Goal: Task Accomplishment & Management: Use online tool/utility

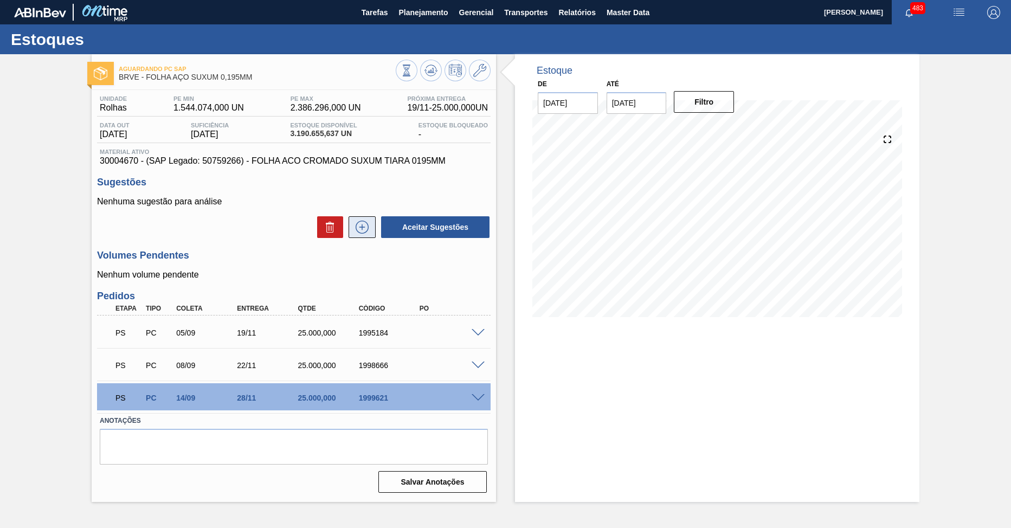
click at [365, 223] on icon at bounding box center [361, 227] width 17 height 13
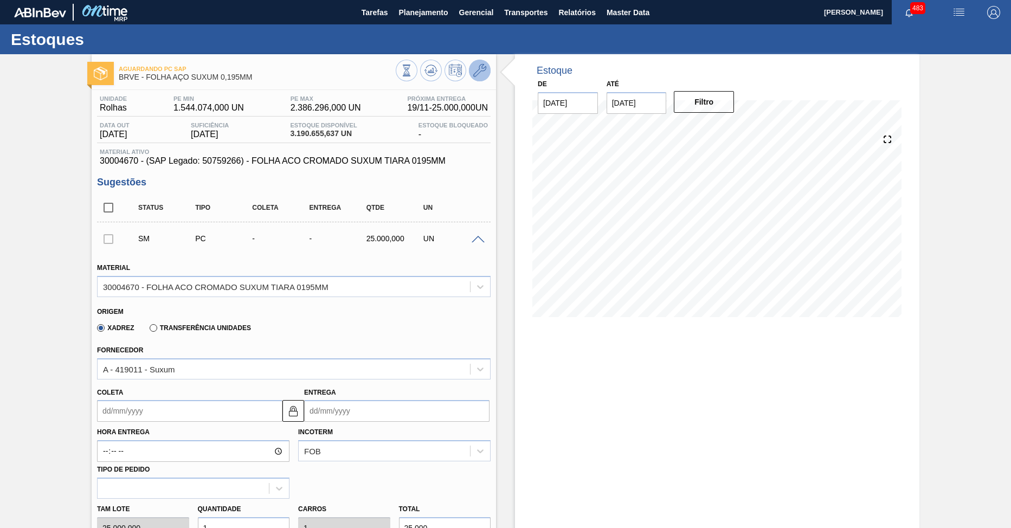
click at [478, 72] on icon at bounding box center [479, 70] width 13 height 13
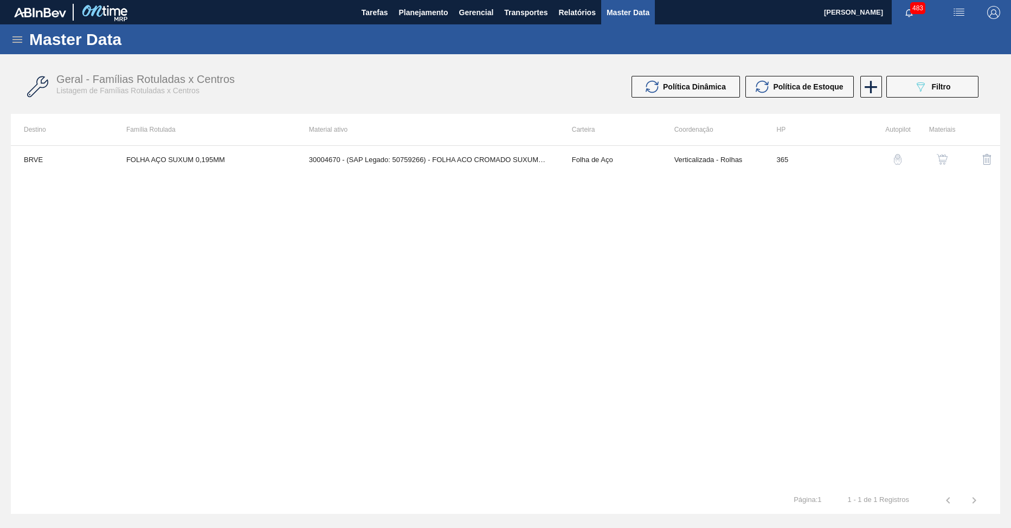
click at [941, 165] on button "button" at bounding box center [942, 159] width 26 height 26
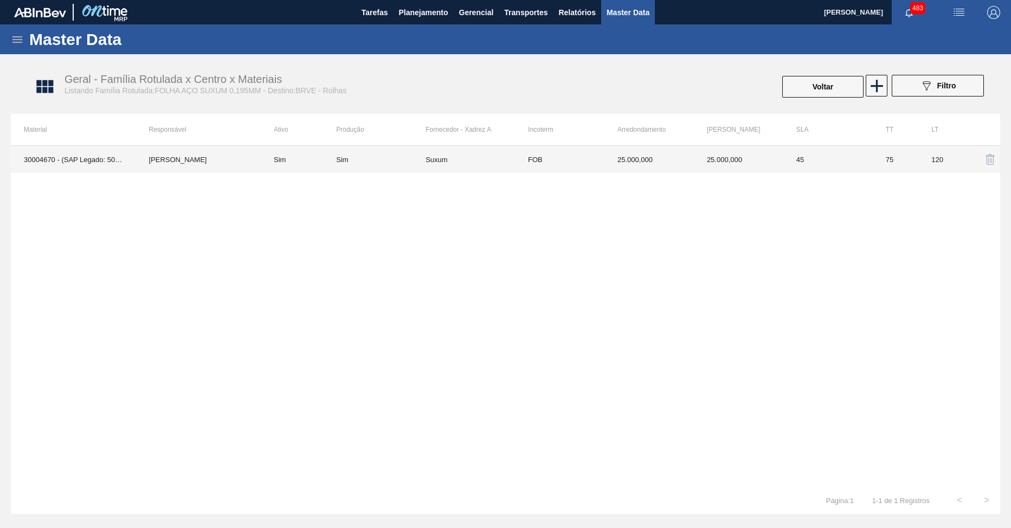
click at [494, 167] on td "Suxum" at bounding box center [469, 159] width 89 height 27
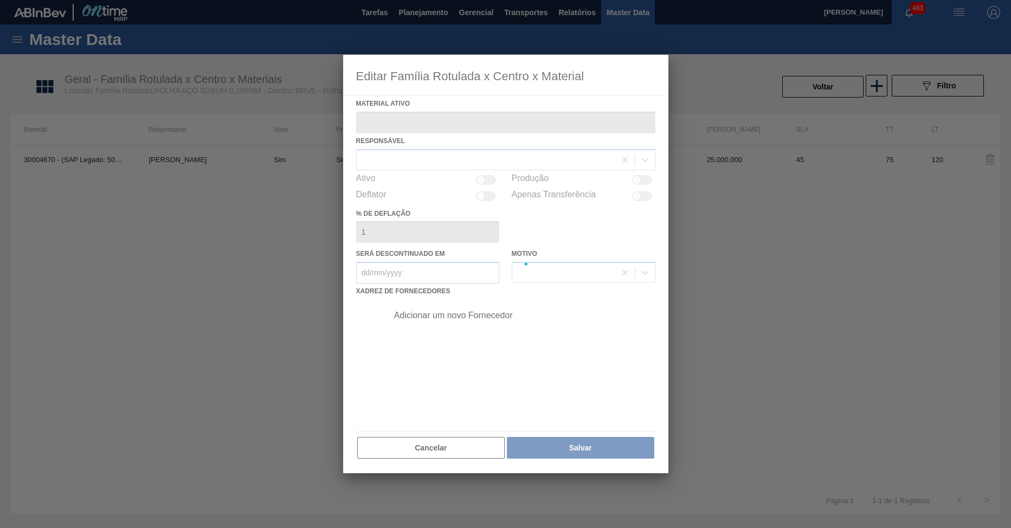
type ativo "30004670 - (SAP Legado: 50759266) - FOLHA ACO CROMADO SUXUM TIARA 0195MM"
checkbox input "true"
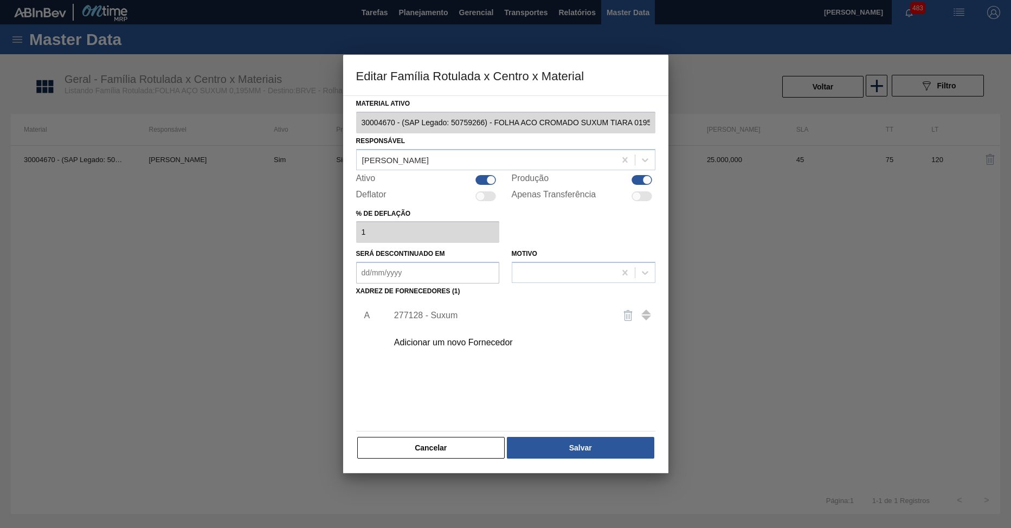
click at [476, 320] on div "277128 - Suxum" at bounding box center [519, 315] width 274 height 27
click at [460, 455] on button "Cancelar" at bounding box center [431, 448] width 148 height 22
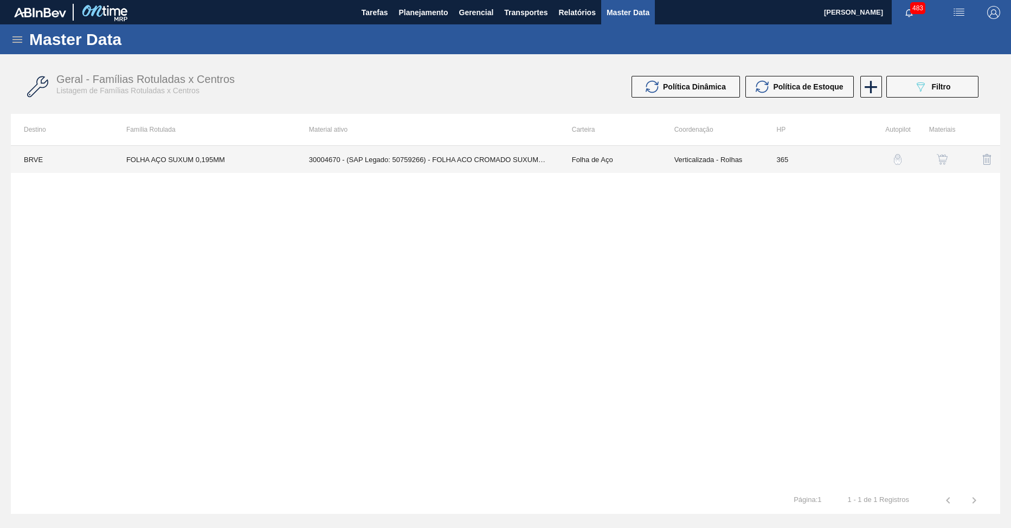
click at [603, 160] on td "Folha de Aço" at bounding box center [610, 159] width 102 height 27
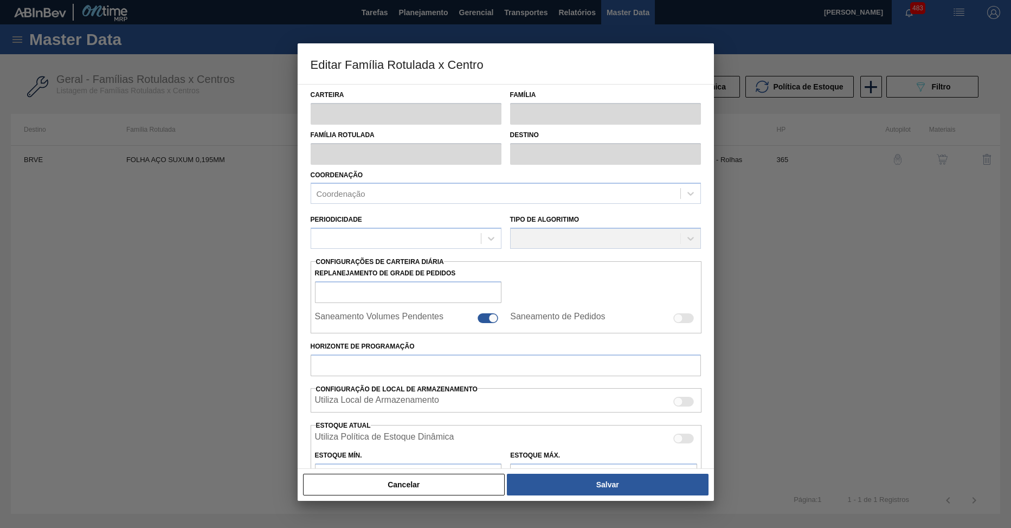
type input "Folha de Aço"
type input "Folha Aço 0,195mm"
type input "FOLHA AÇO SUXUM 0,195MM"
type input "BRVE - Rolhas"
type input "0"
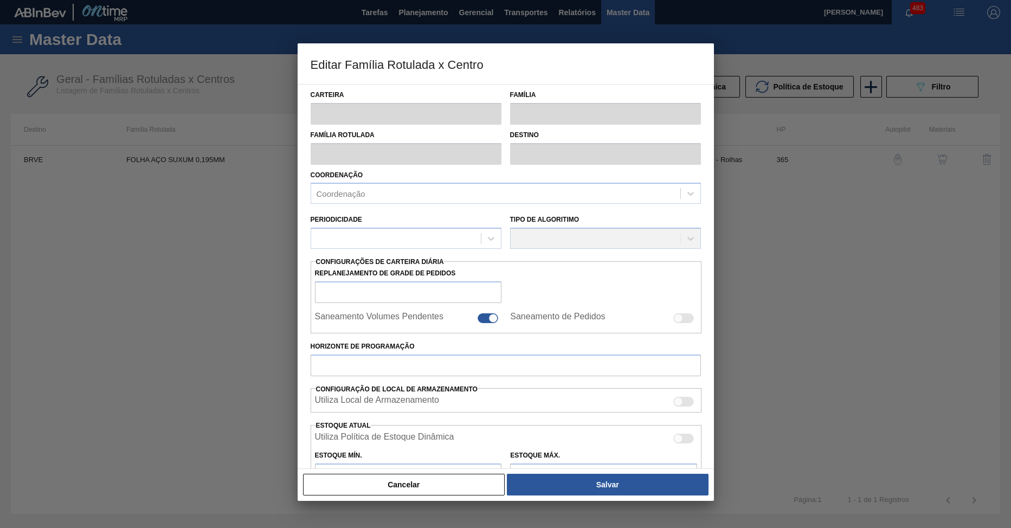
type input "365"
type input "1.544.074"
type input "2.386.296"
type input "50"
type input "1.965.185,000"
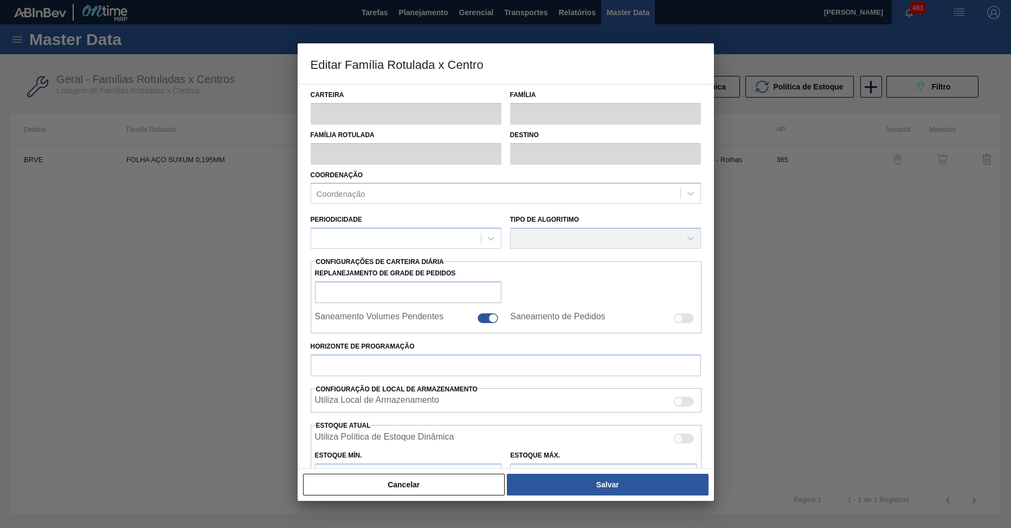
checkbox input "true"
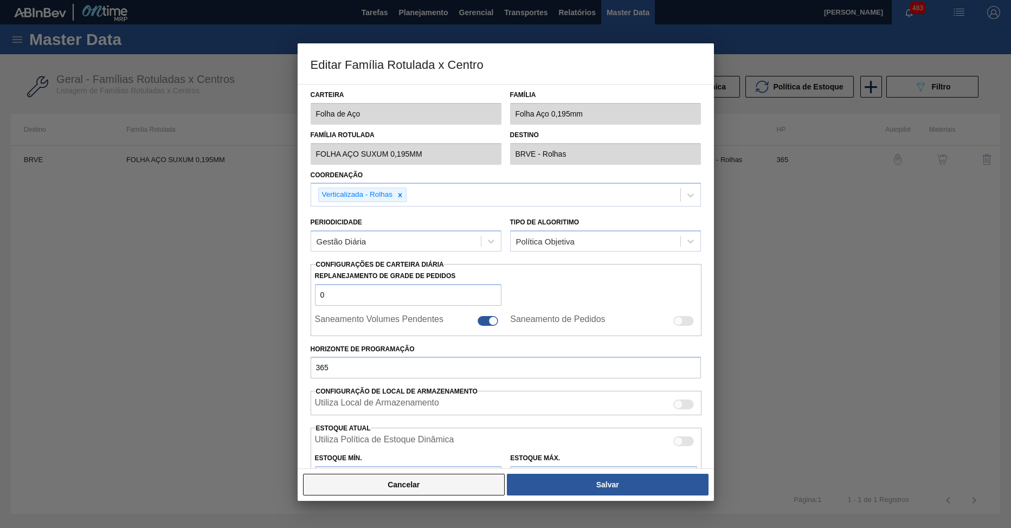
click at [431, 494] on button "Cancelar" at bounding box center [404, 485] width 202 height 22
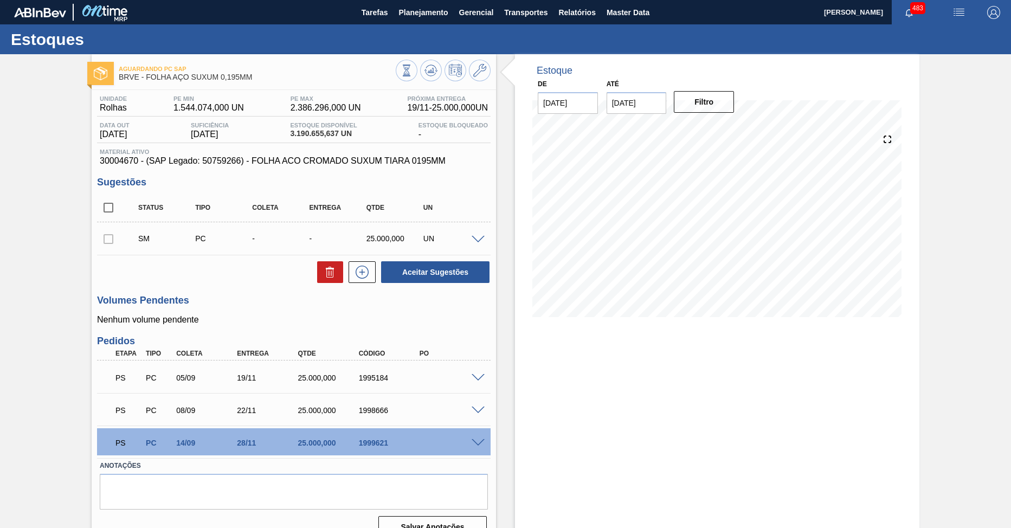
click at [107, 240] on div at bounding box center [108, 239] width 23 height 22
click at [479, 237] on span at bounding box center [477, 240] width 13 height 8
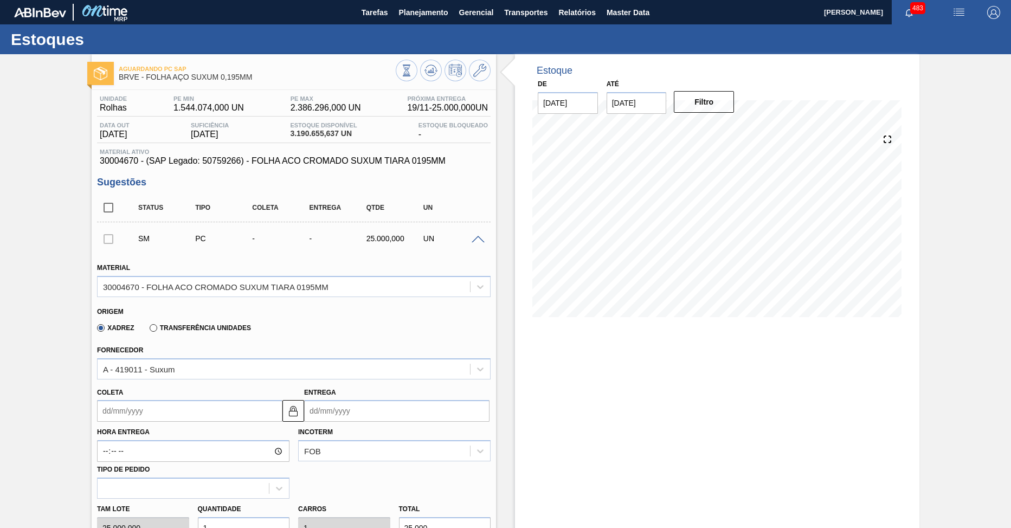
click at [479, 237] on span at bounding box center [477, 240] width 13 height 8
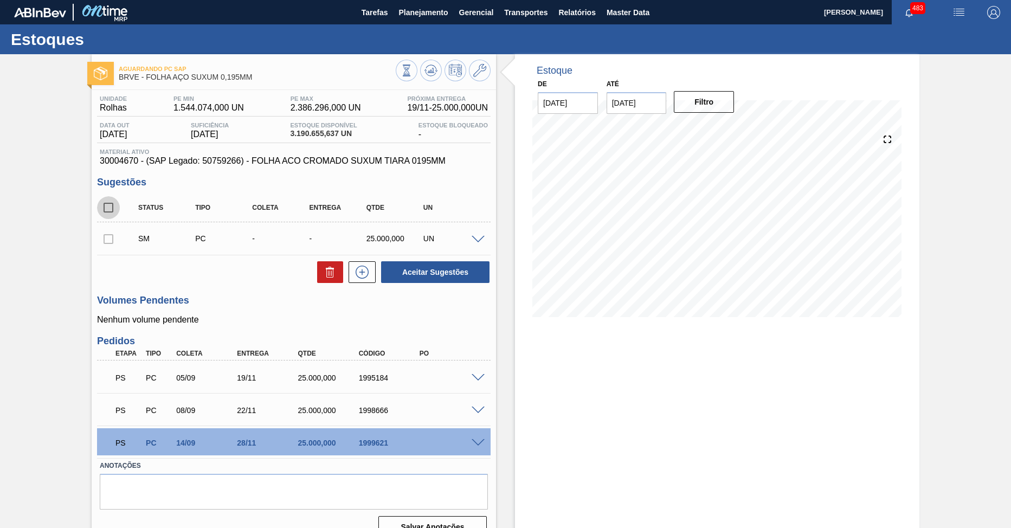
click at [111, 211] on input "checkbox" at bounding box center [108, 207] width 23 height 23
checkbox input "false"
click at [360, 276] on icon at bounding box center [361, 272] width 17 height 13
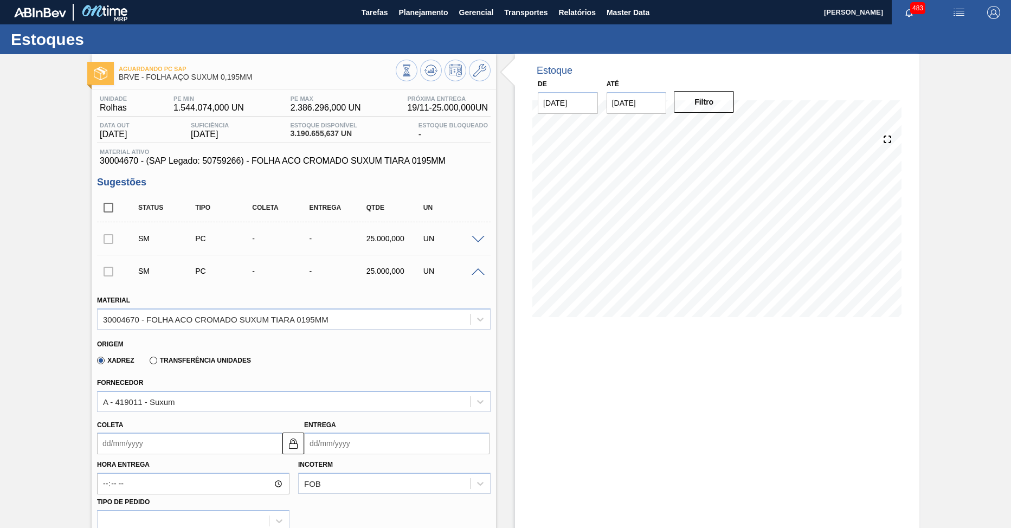
click at [476, 267] on div at bounding box center [480, 271] width 22 height 8
click at [472, 274] on span at bounding box center [477, 272] width 13 height 8
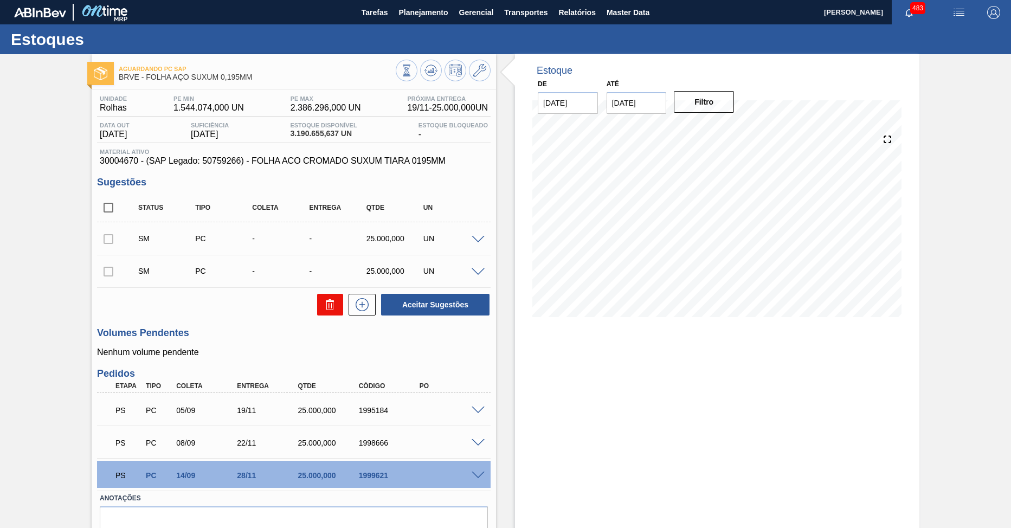
click at [325, 302] on icon at bounding box center [330, 304] width 13 height 13
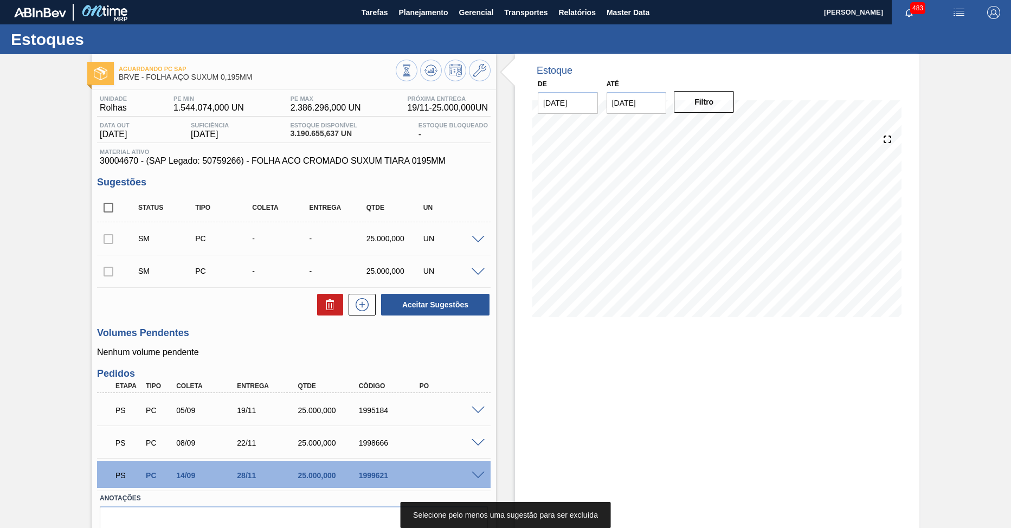
click at [111, 272] on div at bounding box center [108, 271] width 23 height 22
click at [110, 272] on div at bounding box center [108, 271] width 23 height 22
click at [109, 272] on div at bounding box center [108, 271] width 23 height 22
click at [475, 273] on span at bounding box center [477, 272] width 13 height 8
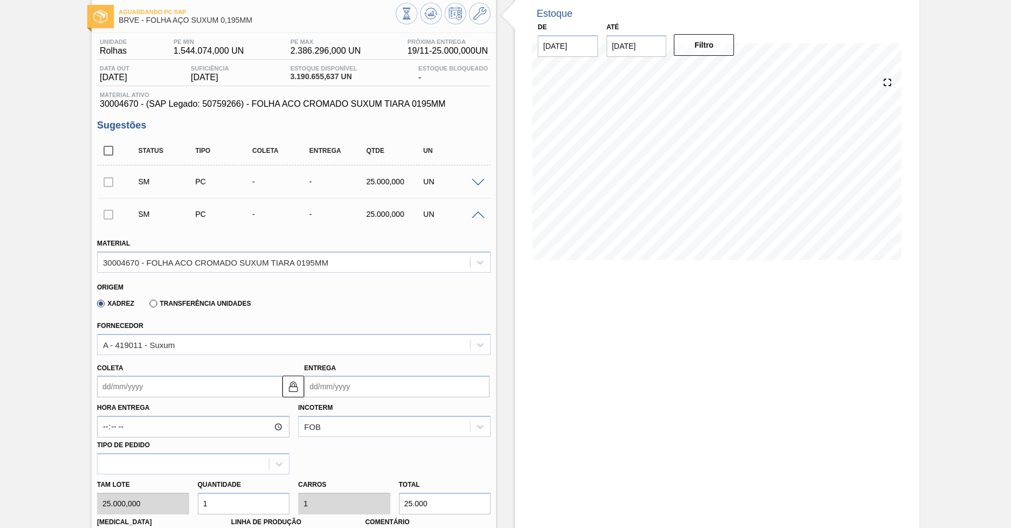
scroll to position [163, 0]
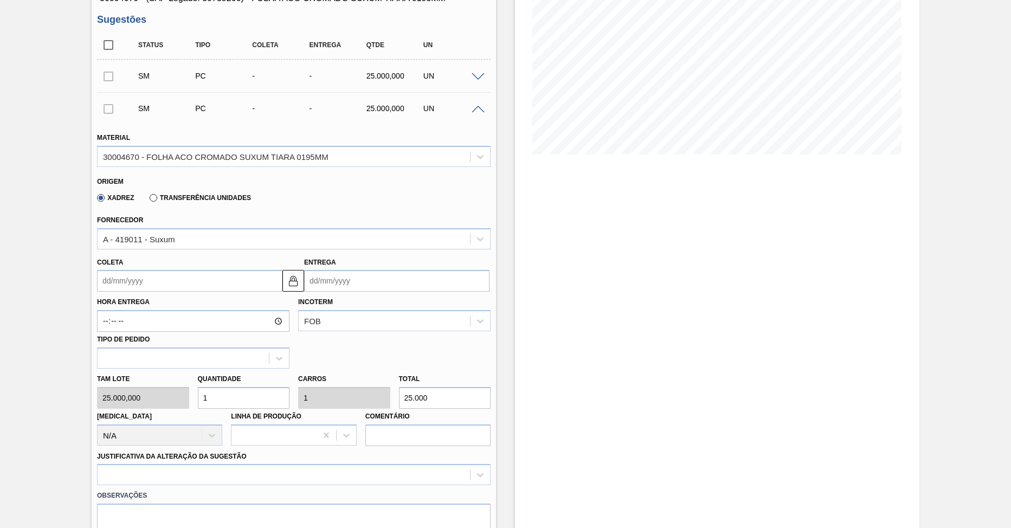
click at [189, 268] on div "Coleta" at bounding box center [189, 273] width 185 height 37
click at [172, 288] on input "Coleta" at bounding box center [189, 281] width 185 height 22
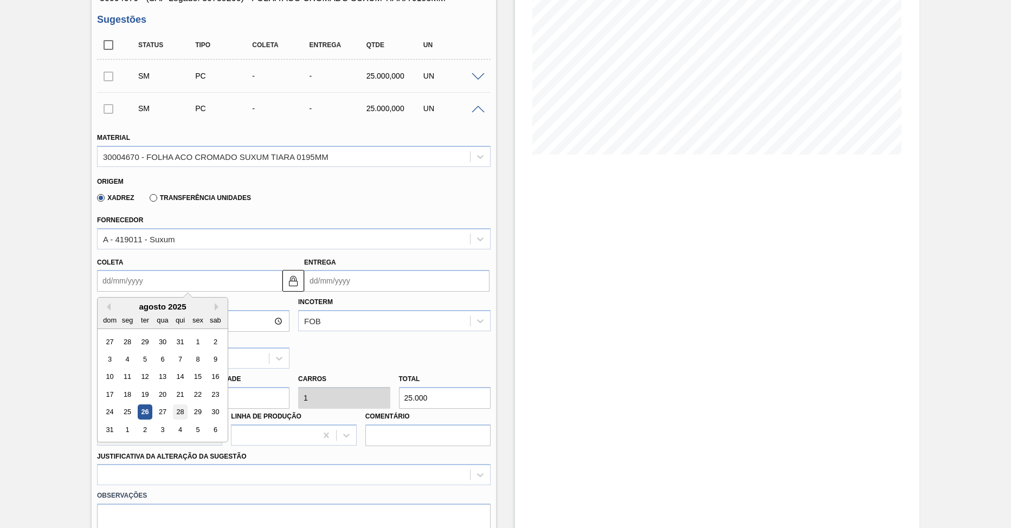
click at [178, 411] on div "28" at bounding box center [180, 412] width 15 height 15
type input "[DATE]"
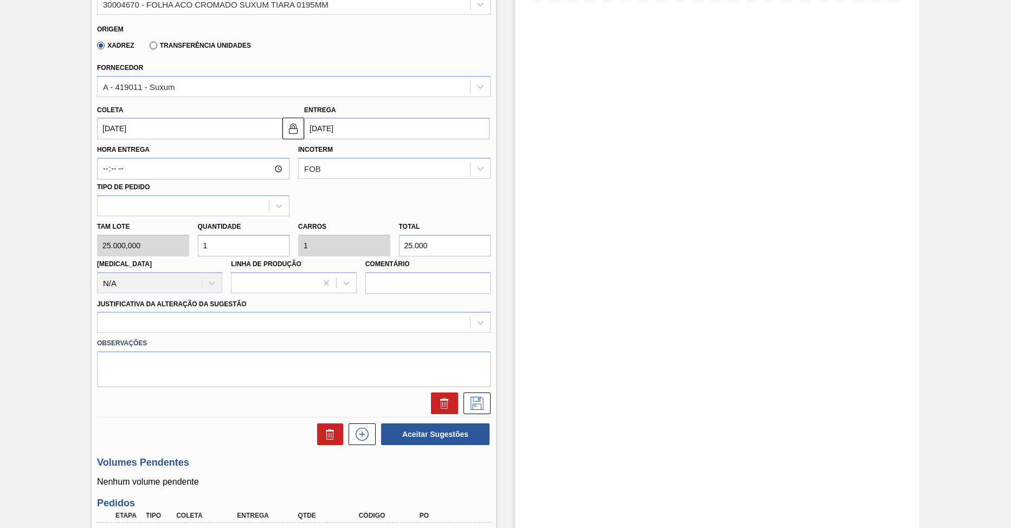
scroll to position [325, 0]
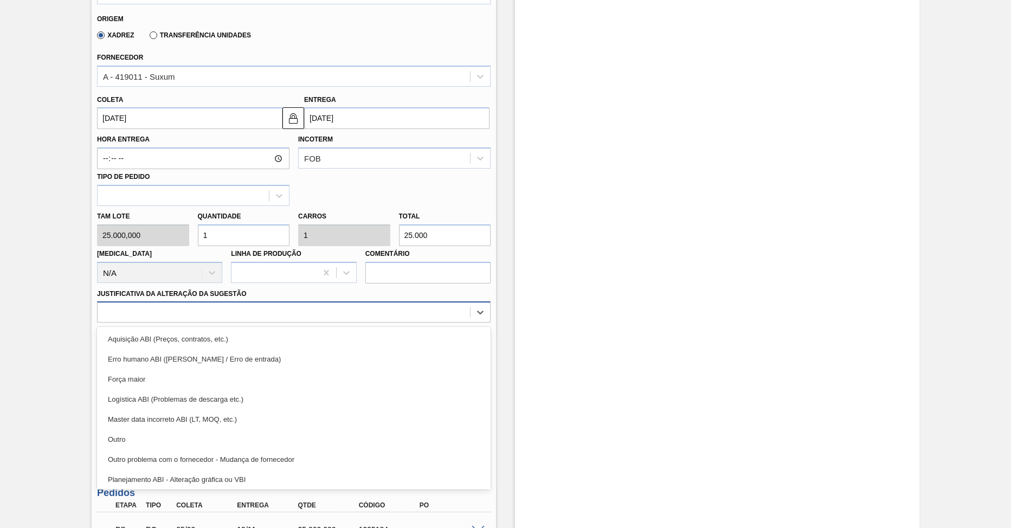
click at [191, 313] on div at bounding box center [284, 313] width 372 height 16
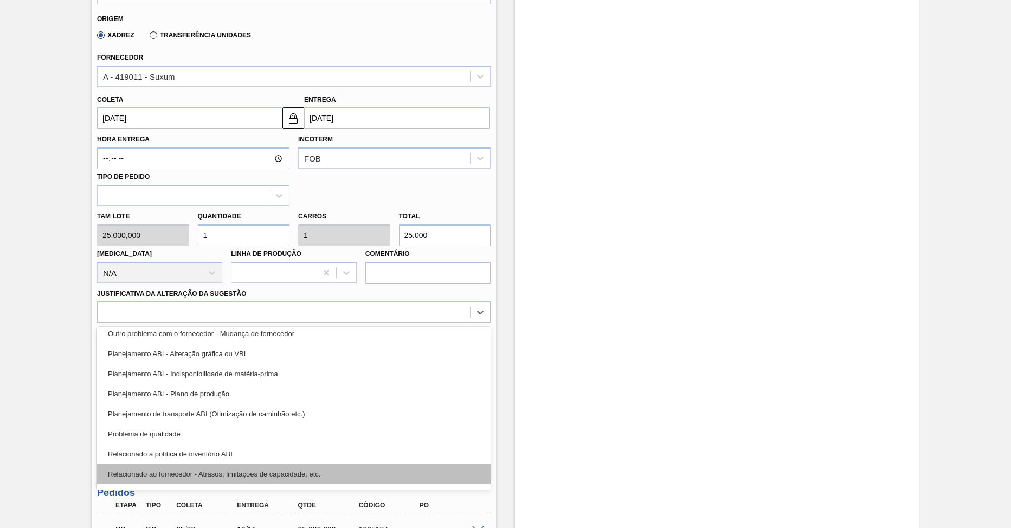
scroll to position [203, 0]
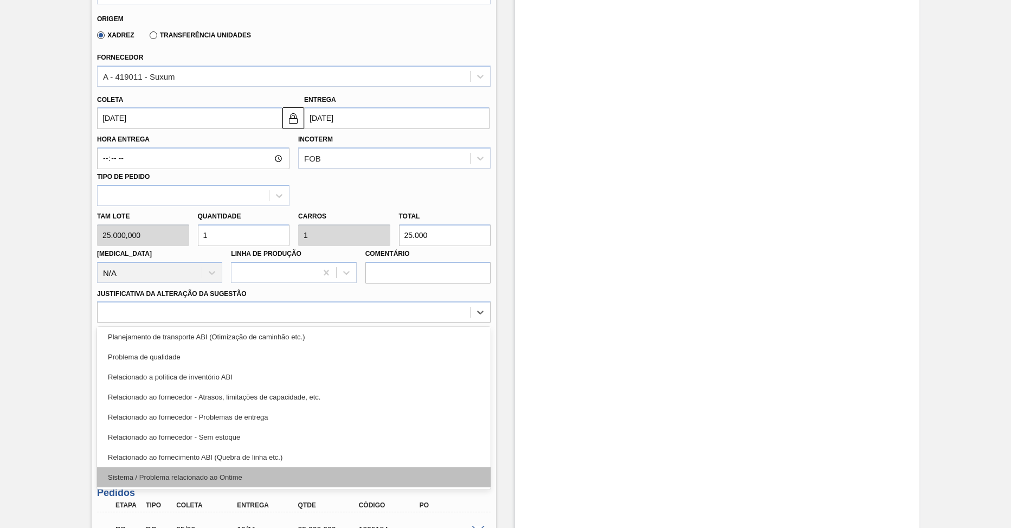
click at [219, 473] on div "Sistema / Problema relacionado ao Ontime" at bounding box center [293, 477] width 393 height 20
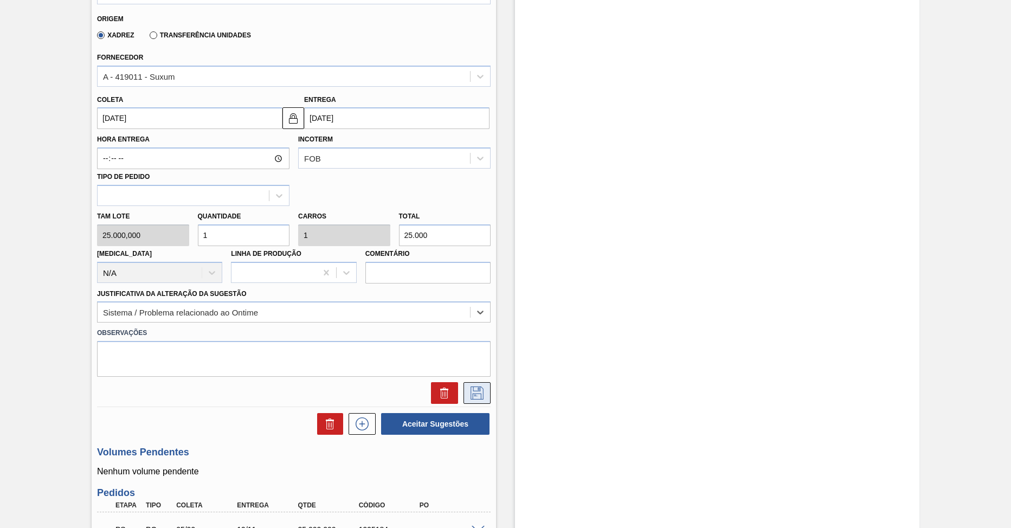
click at [473, 396] on icon at bounding box center [476, 392] width 17 height 13
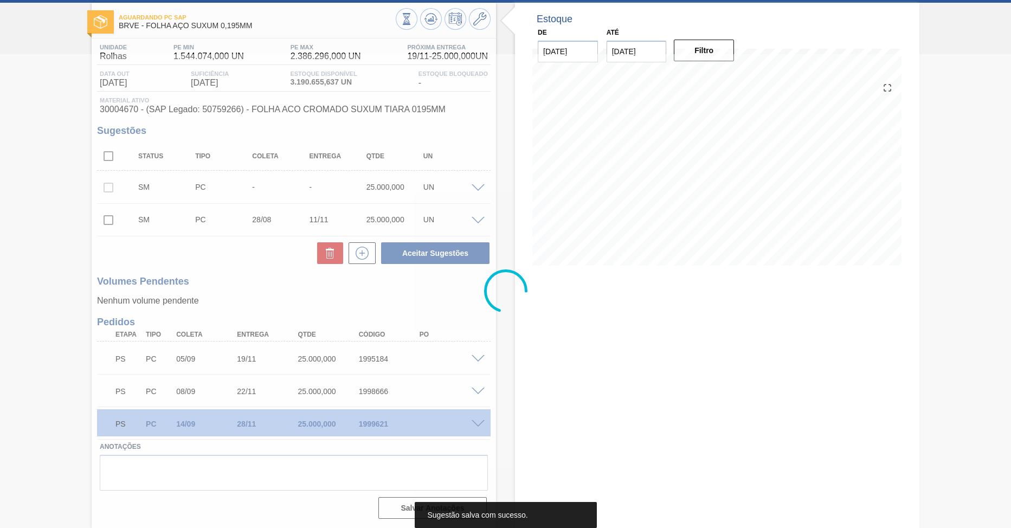
scroll to position [51, 0]
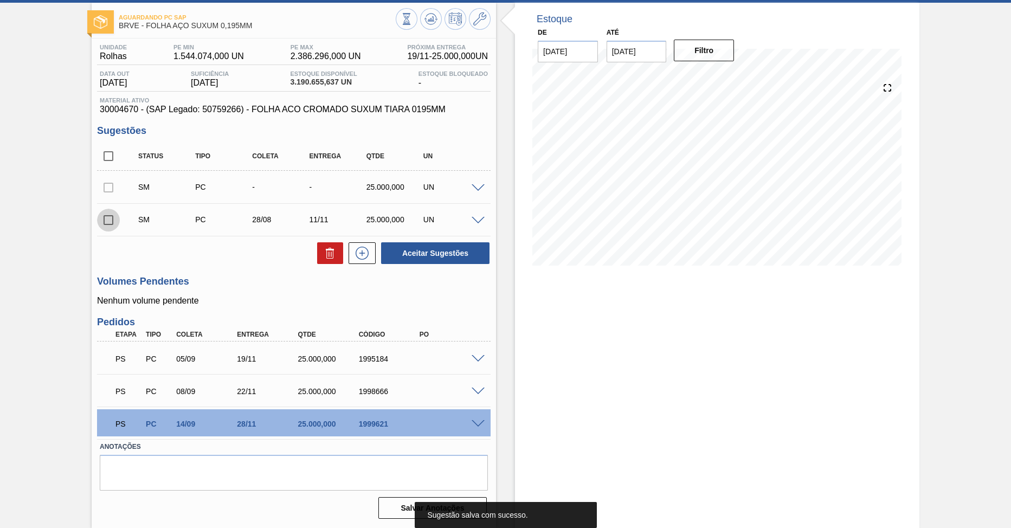
click at [108, 224] on input "checkbox" at bounding box center [108, 220] width 23 height 23
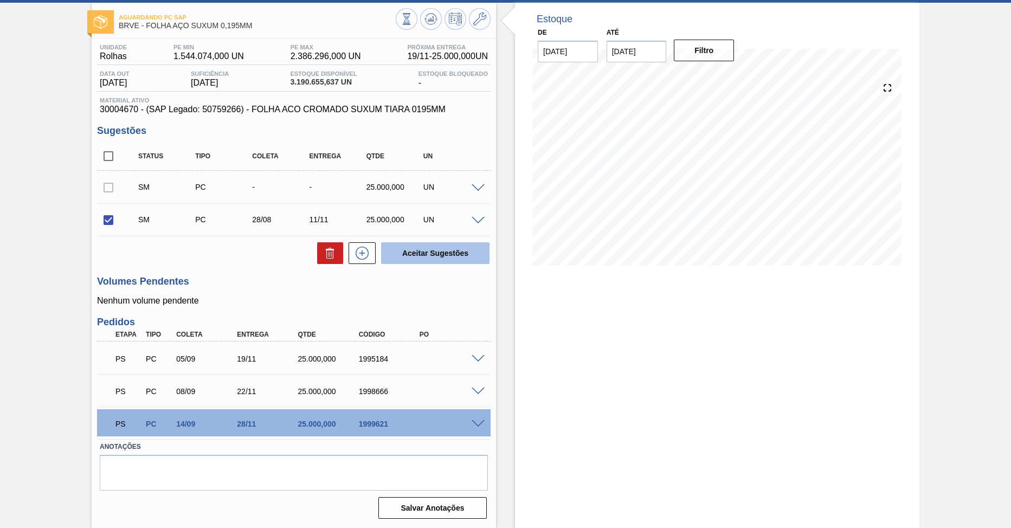
click at [431, 250] on button "Aceitar Sugestões" at bounding box center [435, 253] width 108 height 22
checkbox input "false"
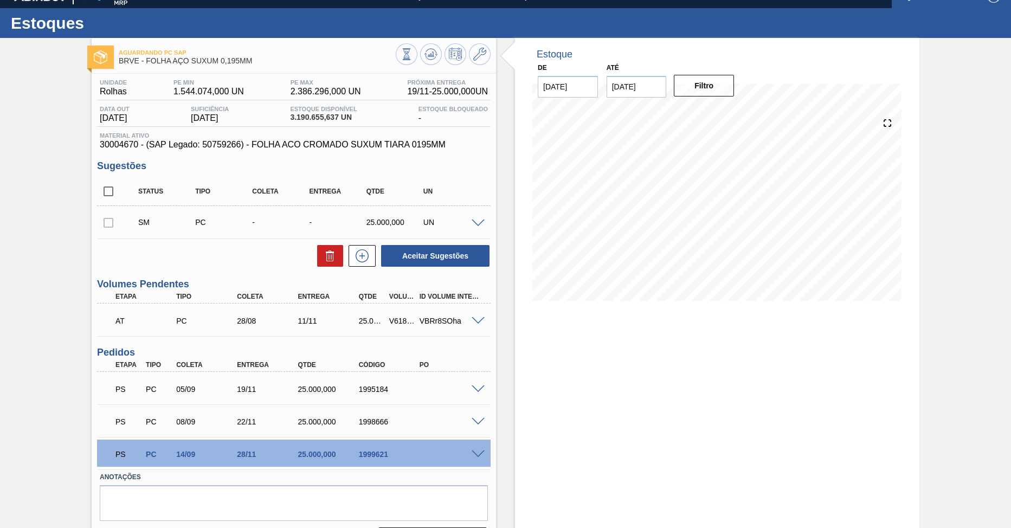
scroll to position [0, 0]
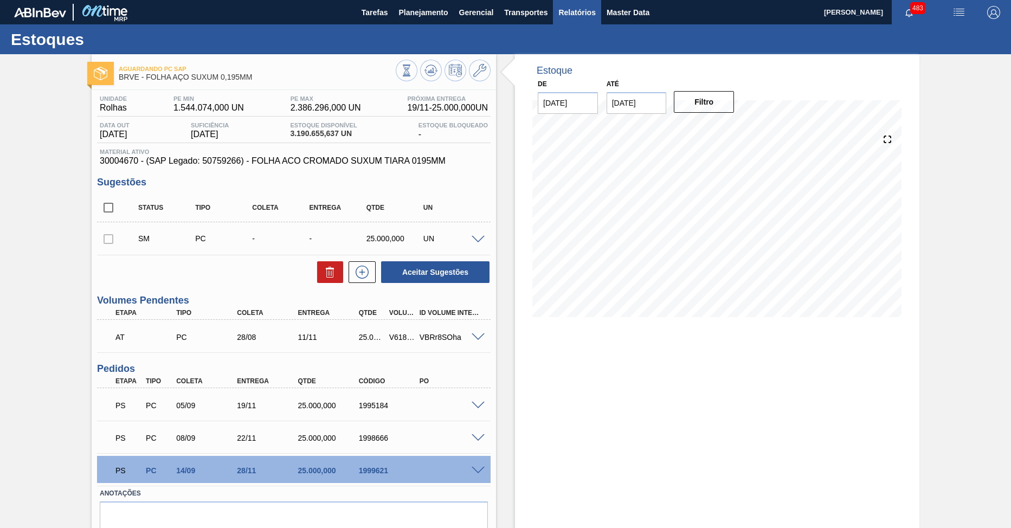
click at [555, 8] on button "Relatórios" at bounding box center [577, 12] width 48 height 24
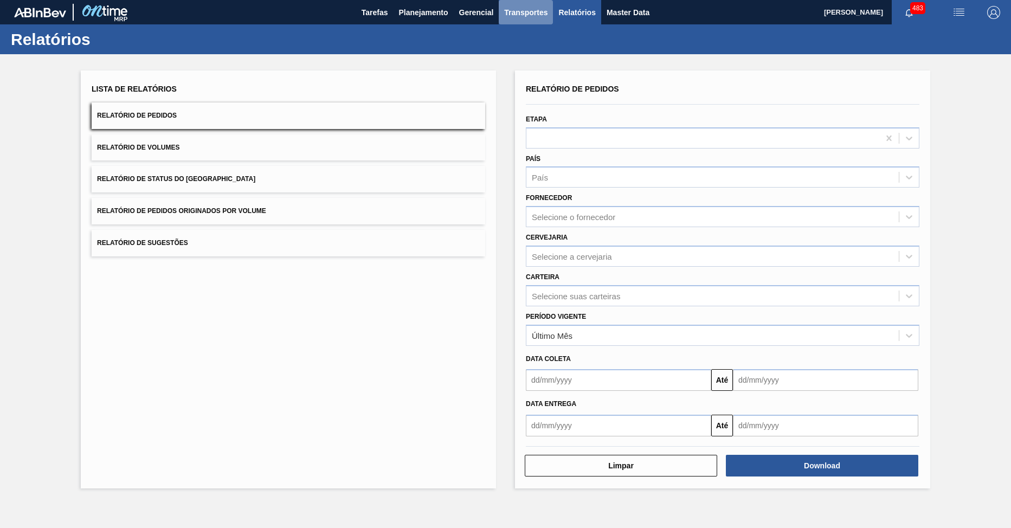
click at [536, 11] on span "Transportes" at bounding box center [525, 12] width 43 height 13
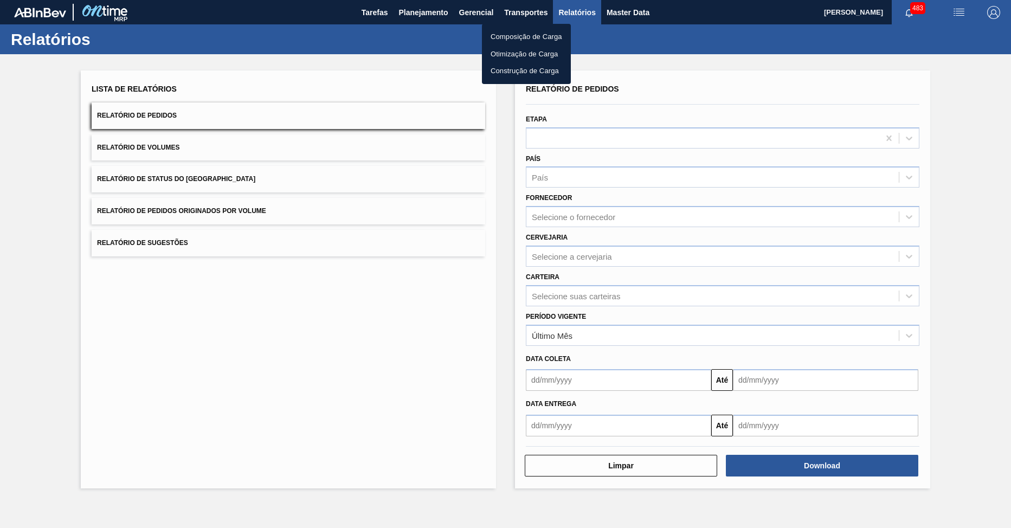
click at [551, 75] on li "Construção de Carga" at bounding box center [526, 70] width 89 height 17
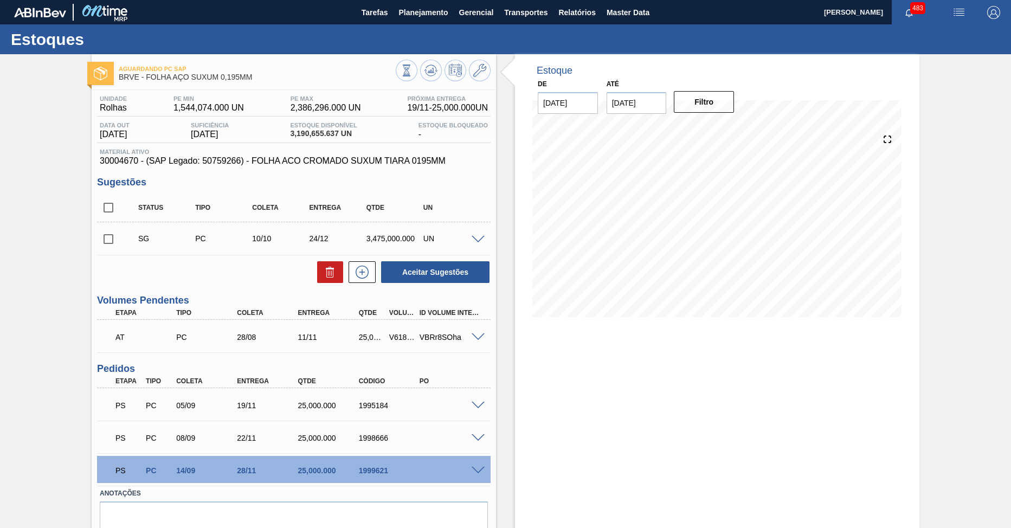
click at [479, 331] on div "AT PC 28/08 11/11 25,000.000 V618653 VBRr8SOha" at bounding box center [293, 335] width 393 height 27
click at [474, 337] on span at bounding box center [477, 337] width 13 height 8
type input "25.000"
type input "25.000,000"
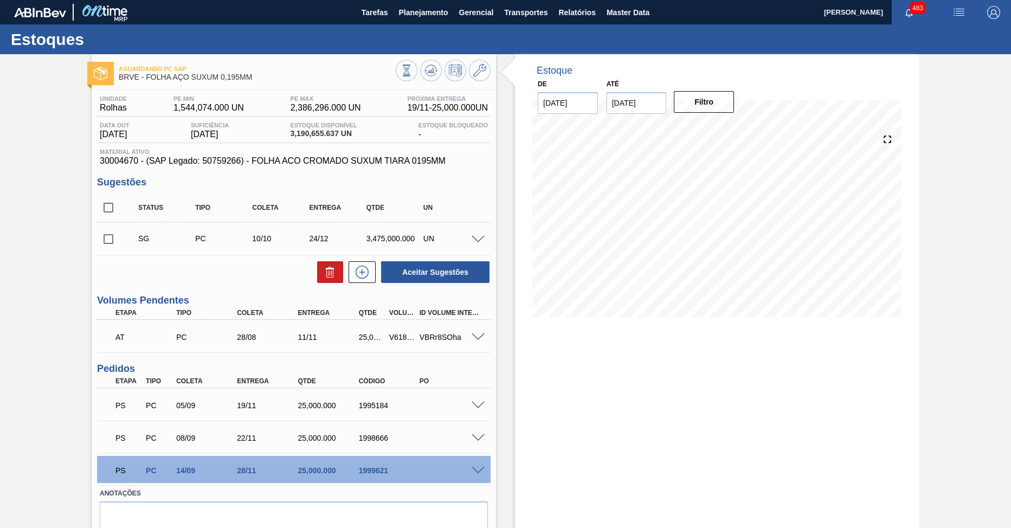
type input "25.000,000"
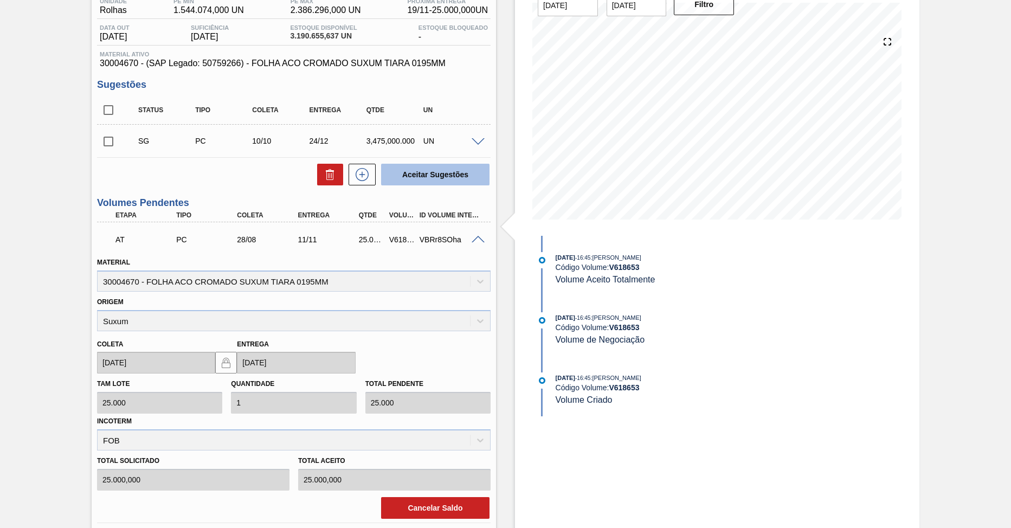
scroll to position [217, 0]
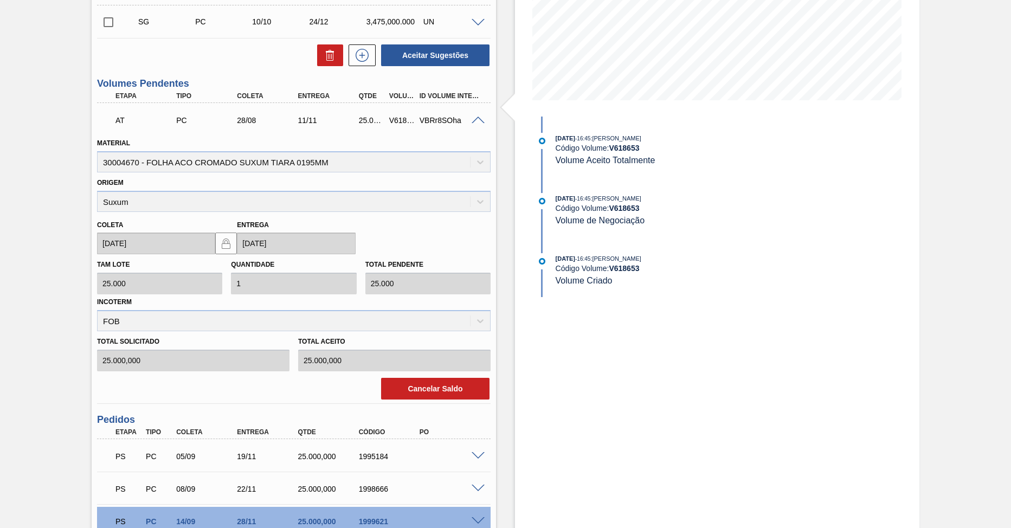
click at [158, 203] on div "Origem Suxum" at bounding box center [293, 193] width 393 height 37
drag, startPoint x: 102, startPoint y: 204, endPoint x: 125, endPoint y: 208, distance: 22.5
click at [125, 208] on div "Origem Suxum" at bounding box center [293, 193] width 393 height 37
drag, startPoint x: 132, startPoint y: 207, endPoint x: 102, endPoint y: 205, distance: 29.9
click at [102, 205] on div "Origem Suxum" at bounding box center [293, 193] width 393 height 37
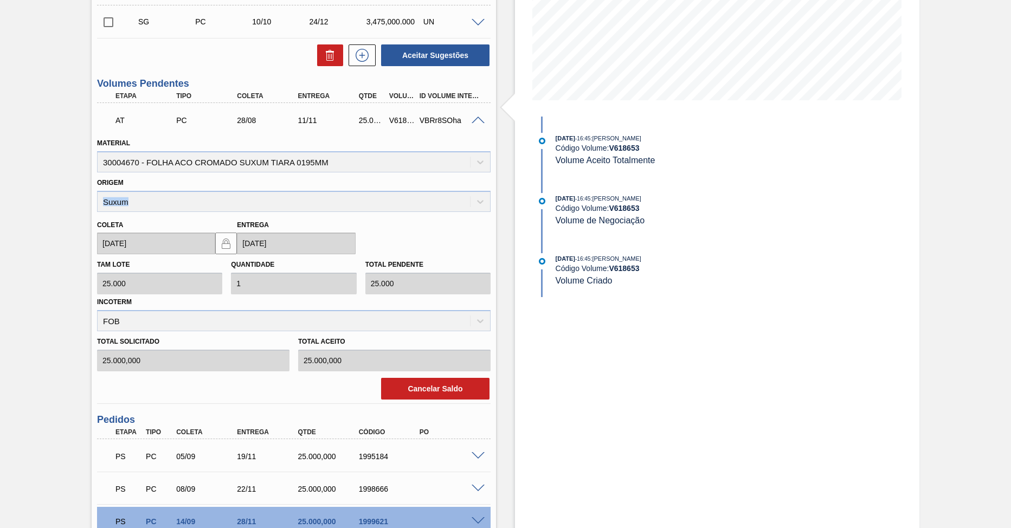
copy div "Suxum"
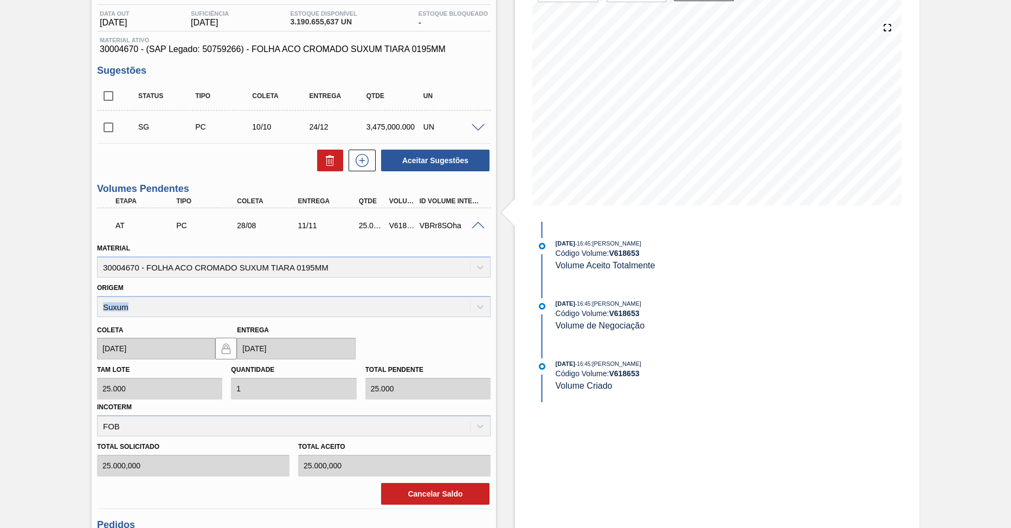
scroll to position [0, 0]
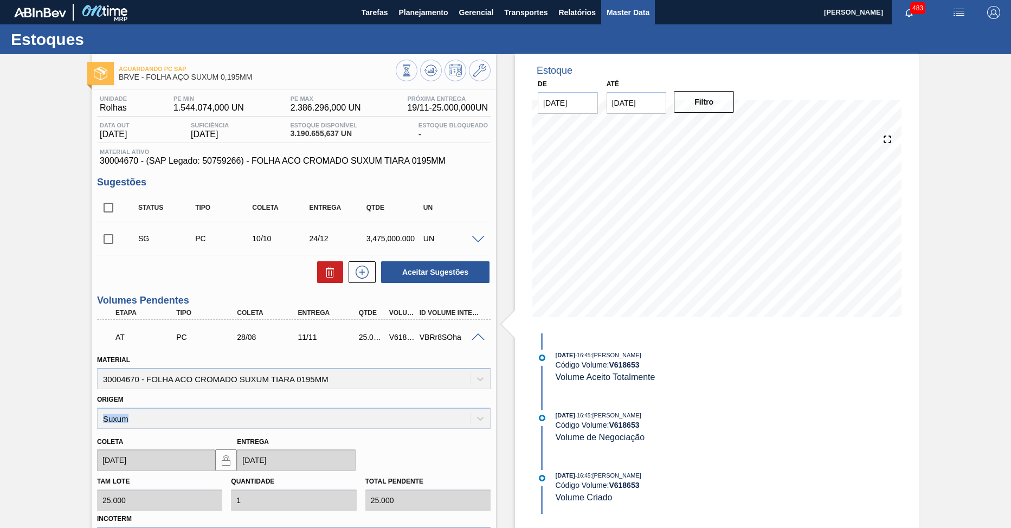
click at [626, 8] on span "Master Data" at bounding box center [627, 12] width 43 height 13
click at [160, 425] on div "Origem Suxum" at bounding box center [293, 410] width 393 height 37
click at [359, 277] on icon at bounding box center [361, 272] width 17 height 13
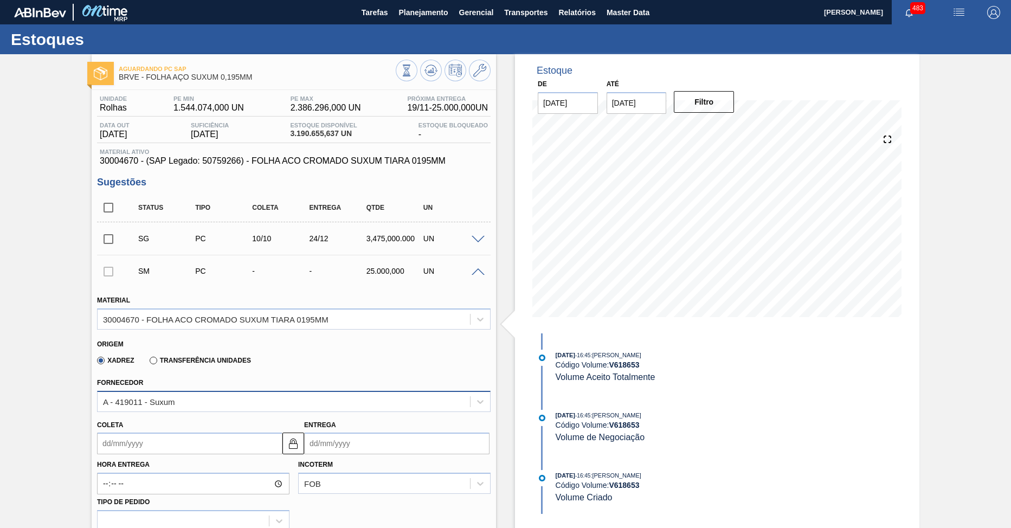
click at [185, 403] on div "A - 419011 - Suxum" at bounding box center [284, 401] width 372 height 16
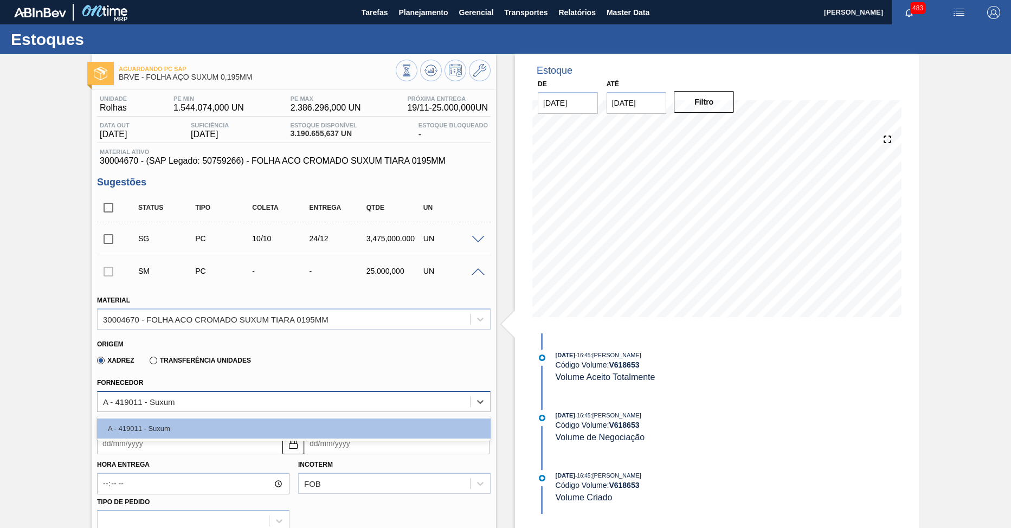
drag, startPoint x: 115, startPoint y: 403, endPoint x: 139, endPoint y: 409, distance: 24.1
click at [139, 409] on div "A - 419011 - Suxum" at bounding box center [284, 401] width 372 height 16
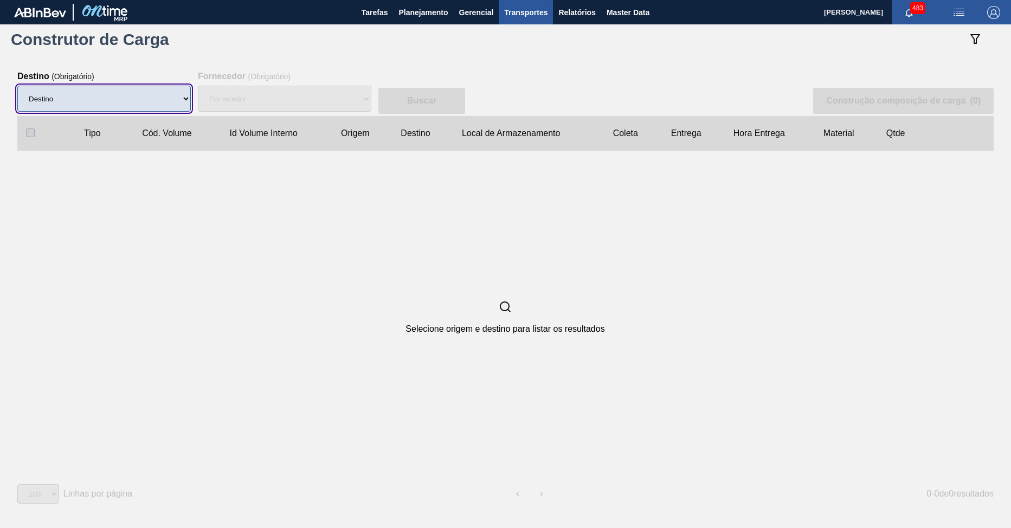
click at [117, 99] on select "Destino AR01 - Acheral AR03 - [GEOGRAPHIC_DATA] AR07 - [GEOGRAPHIC_DATA] AR08 -…" at bounding box center [103, 99] width 173 height 26
select select "40"
click at [17, 86] on select "Destino AR01 - Acheral AR03 - [GEOGRAPHIC_DATA] AR07 - [GEOGRAPHIC_DATA] AR08 -…" at bounding box center [103, 99] width 173 height 26
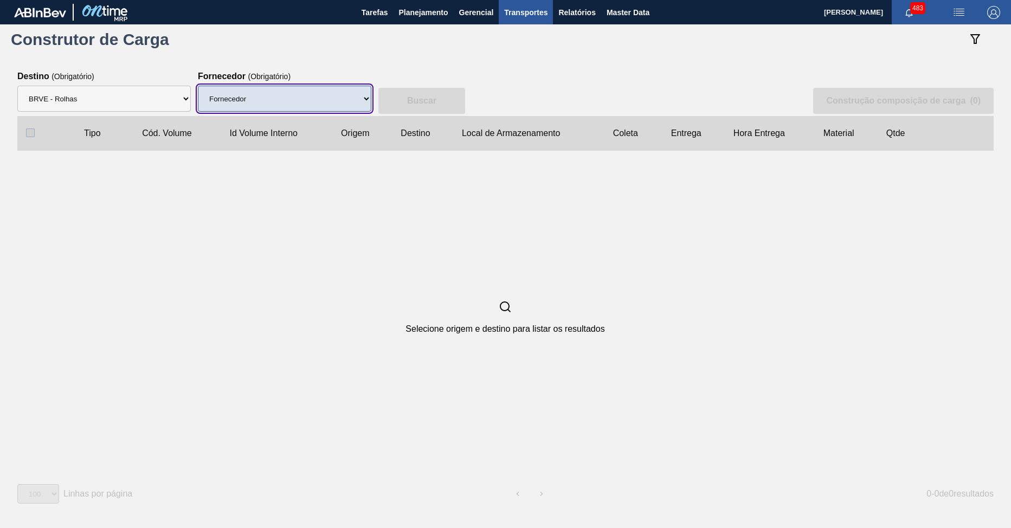
click at [263, 108] on select "Fornecedor 281164 (SAP Legado: 317682) - 3M DO BRASIL LTDA 281160 (SAP Legado: …" at bounding box center [284, 99] width 173 height 26
click at [315, 103] on select "Fornecedor 281164 (SAP Legado: 317682) - 3M DO BRASIL LTDA 281160 (SAP Legado: …" at bounding box center [284, 99] width 173 height 26
click at [249, 96] on select "Fornecedor 281164 (SAP Legado: 317682) - 3M DO BRASIL LTDA 281160 (SAP Legado: …" at bounding box center [284, 99] width 173 height 26
click at [307, 92] on select "Fornecedor 281164 (SAP Legado: 317682) - 3M DO BRASIL LTDA 281160 (SAP Legado: …" at bounding box center [284, 99] width 173 height 26
click at [286, 109] on select "Fornecedor 281164 (SAP Legado: 317682) - 3M DO BRASIL LTDA 281160 (SAP Legado: …" at bounding box center [284, 99] width 173 height 26
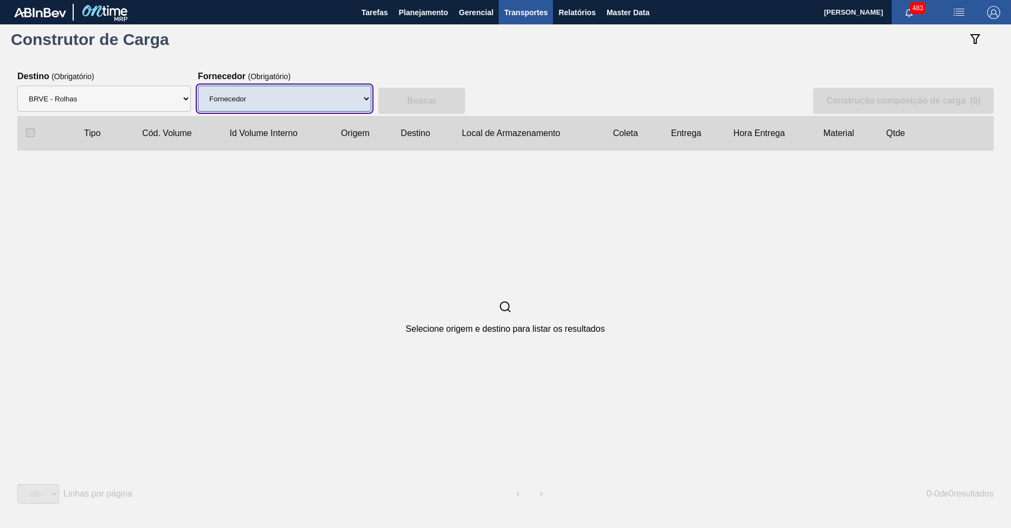
click at [276, 108] on select "Fornecedor 281164 (SAP Legado: 317682) - 3M DO BRASIL LTDA 281160 (SAP Legado: …" at bounding box center [284, 99] width 173 height 26
click at [285, 100] on select "Fornecedor 281164 (SAP Legado: 317682) - 3M DO BRASIL LTDA 281160 (SAP Legado: …" at bounding box center [284, 99] width 173 height 26
click at [273, 98] on select "Fornecedor 281164 (SAP Legado: 317682) - 3M DO BRASIL LTDA 281160 (SAP Legado: …" at bounding box center [284, 99] width 173 height 26
click at [267, 88] on select "Fornecedor 281164 (SAP Legado: 317682) - 3M DO BRASIL LTDA 281160 (SAP Legado: …" at bounding box center [284, 99] width 173 height 26
click at [216, 95] on select "Fornecedor 281164 (SAP Legado: 317682) - 3M DO BRASIL LTDA 281160 (SAP Legado: …" at bounding box center [284, 99] width 173 height 26
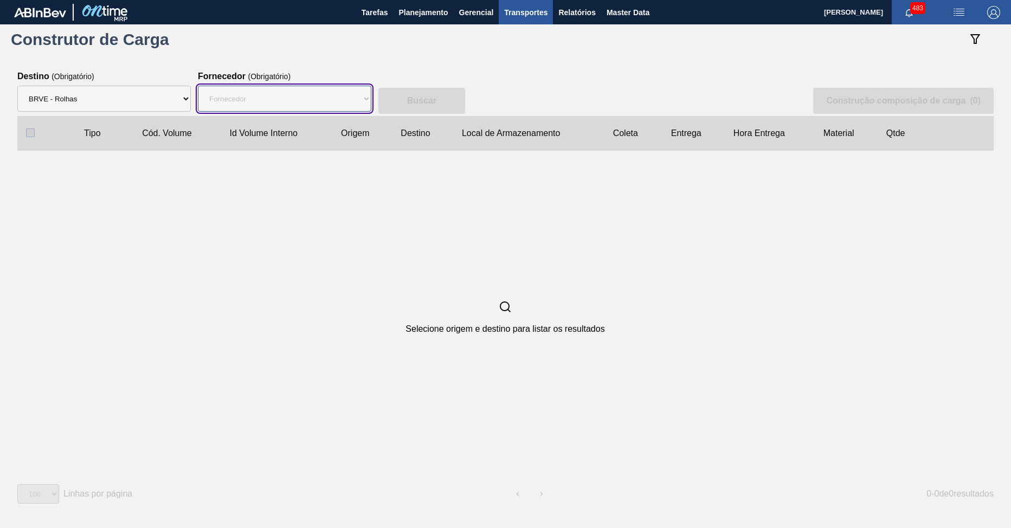
select select "9621"
click at [198, 86] on select "Fornecedor 281164 (SAP Legado: 317682) - 3M DO BRASIL LTDA 281160 (SAP Legado: …" at bounding box center [284, 99] width 173 height 26
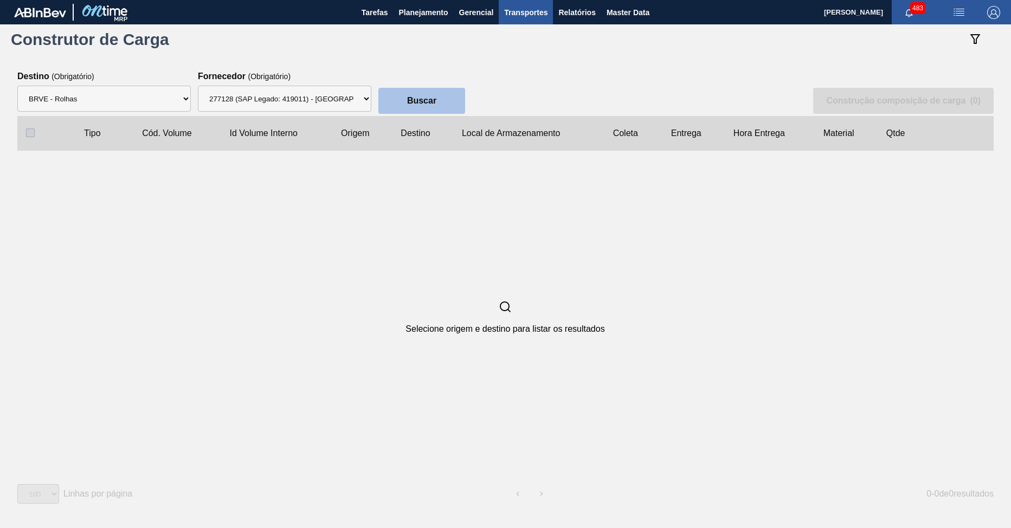
click at [0, 0] on slot "Buscar" at bounding box center [0, 0] width 0 height 0
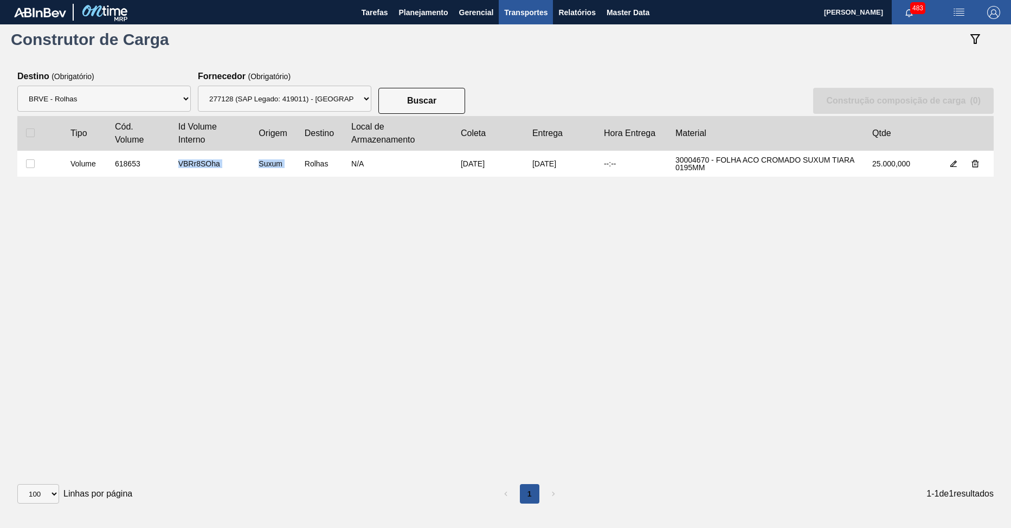
drag, startPoint x: 179, startPoint y: 163, endPoint x: 305, endPoint y: 159, distance: 126.3
click at [0, 0] on slot "Volume 618653 VBRr8SOha Suxum Rolhas N/A [DATE] [DATE] --:-- 30004670 - FOLHA A…" at bounding box center [0, 0] width 0 height 0
click at [0, 0] on slot "Suxum" at bounding box center [0, 0] width 0 height 0
drag, startPoint x: 258, startPoint y: 131, endPoint x: 300, endPoint y: 135, distance: 41.4
click at [0, 0] on slot "Tipo Cód. Volume Id Volume Interno Origem Destino Local de Armazenamento Coleta…" at bounding box center [0, 0] width 0 height 0
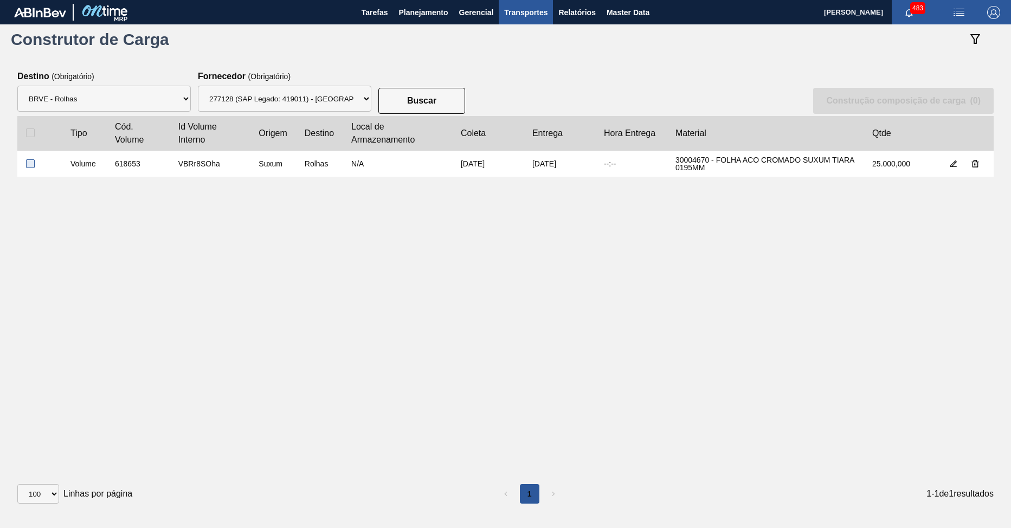
click at [30, 163] on input "checkbox" at bounding box center [30, 163] width 9 height 9
checkbox input "true"
click at [863, 105] on button "Construção composição de carga ( 1 )" at bounding box center [903, 101] width 180 height 26
select select "N/A"
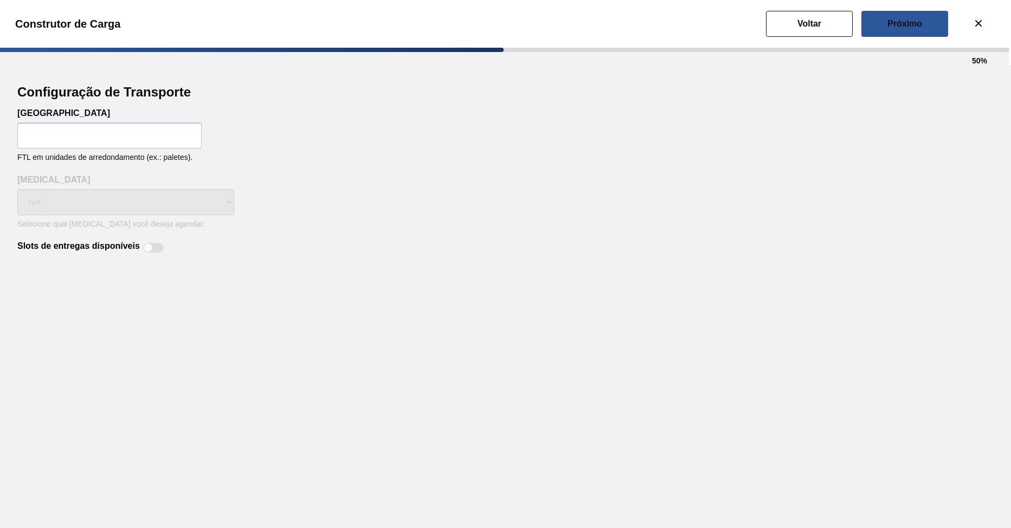
click at [128, 150] on div "Tamanho do caminhão FTL em unidades de arredondamento (ex.: paletes)." at bounding box center [505, 141] width 976 height 67
drag, startPoint x: 128, startPoint y: 144, endPoint x: 216, endPoint y: 131, distance: 88.7
click at [128, 143] on input "text" at bounding box center [109, 135] width 184 height 26
type input "1"
click at [909, 28] on button "Próximo" at bounding box center [904, 24] width 87 height 26
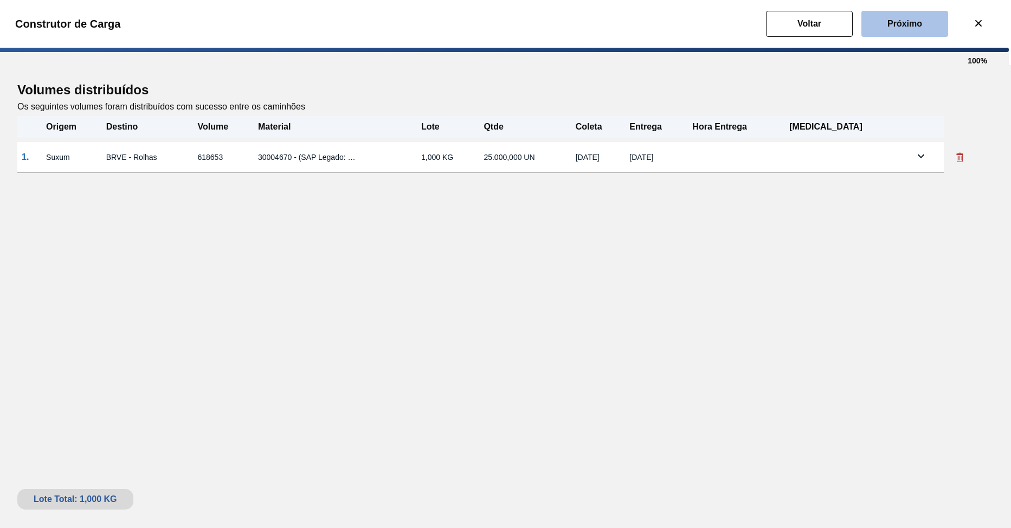
click at [0, 0] on slot "Próximo" at bounding box center [0, 0] width 0 height 0
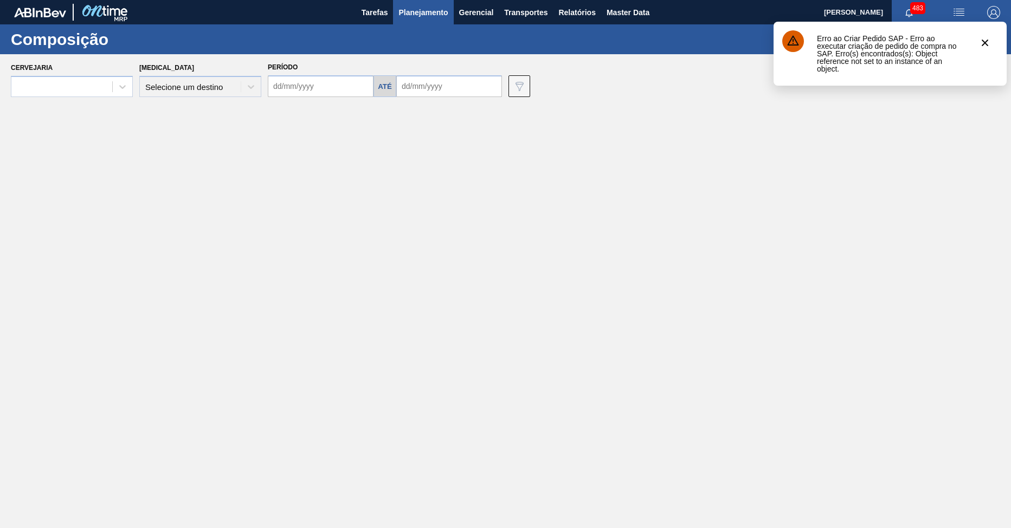
type input "[DATE]"
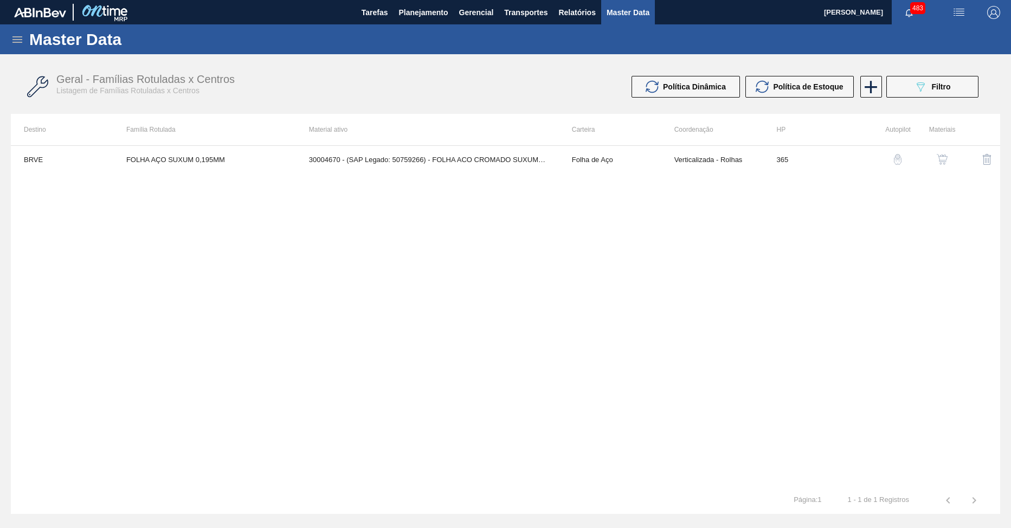
click at [21, 47] on div "Master Data" at bounding box center [505, 39] width 1011 height 30
click at [18, 42] on icon at bounding box center [17, 39] width 10 height 7
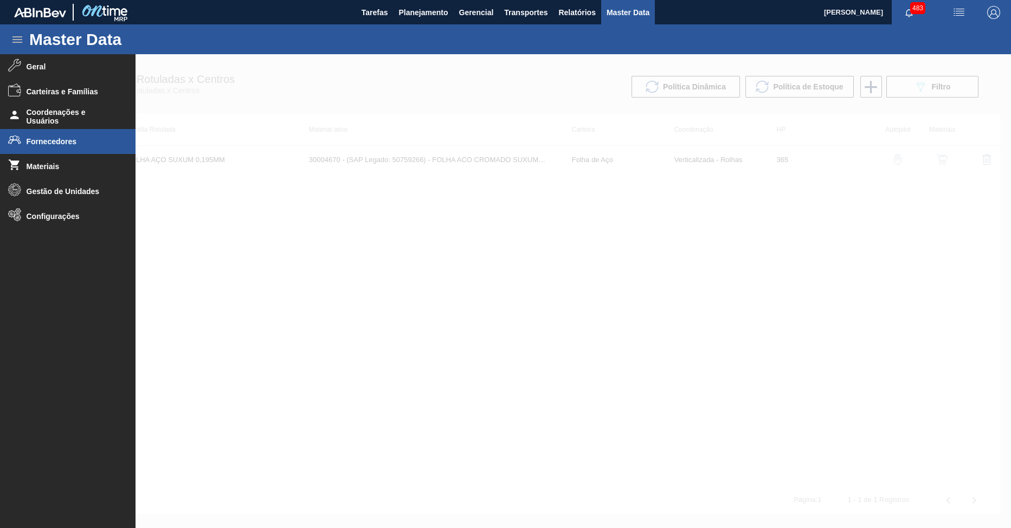
click at [70, 147] on li "Fornecedores" at bounding box center [67, 141] width 135 height 25
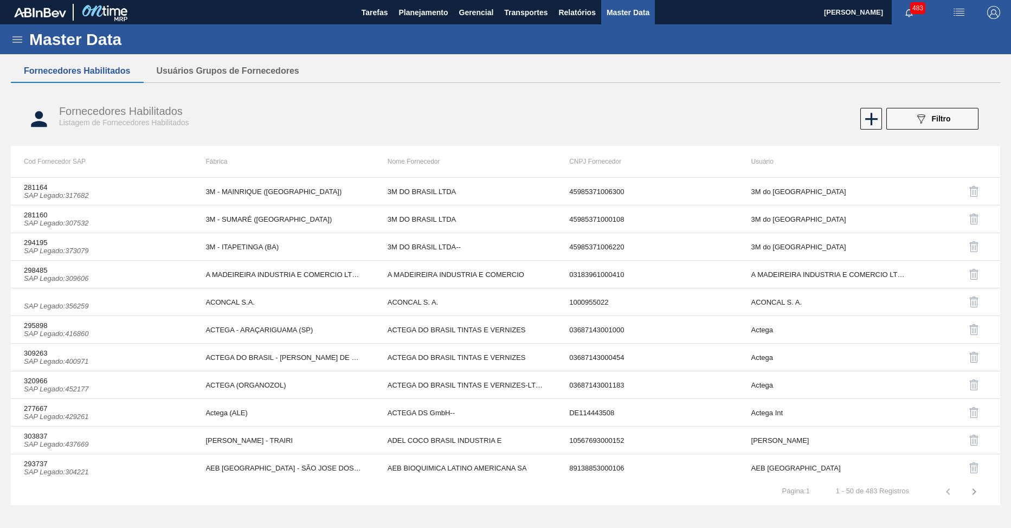
click at [934, 95] on div "Fornecedores Habilitados Listagem de Fornecedores Habilitados 089F7B8B-B2A5-4AF…" at bounding box center [505, 119] width 989 height 54
click at [924, 109] on button "089F7B8B-B2A5-4AFE-B5C0-19BA573D28AC Filtro" at bounding box center [932, 119] width 92 height 22
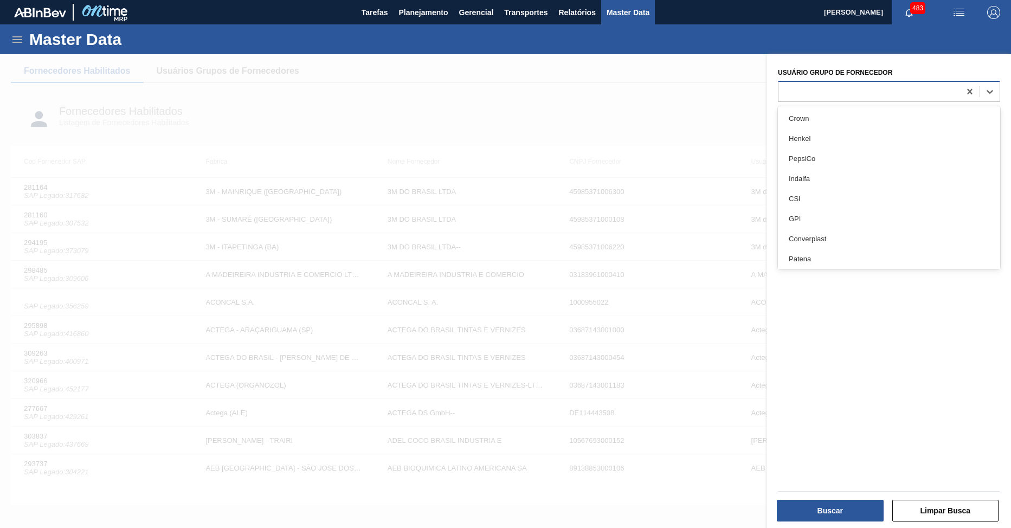
click at [803, 85] on div at bounding box center [869, 91] width 182 height 16
click at [801, 94] on div at bounding box center [869, 91] width 182 height 16
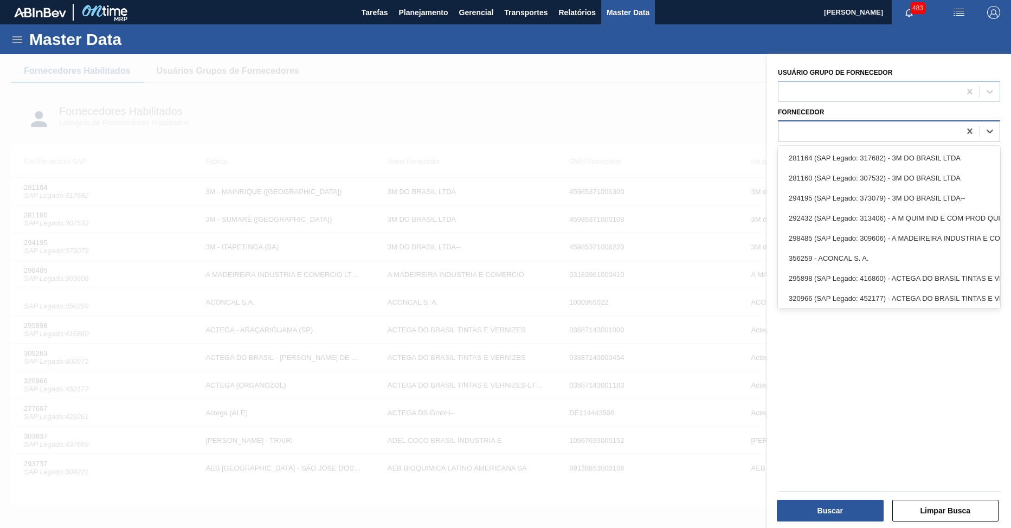
click at [811, 123] on div at bounding box center [869, 131] width 182 height 16
paste input "Suxum"
type input "Suxum"
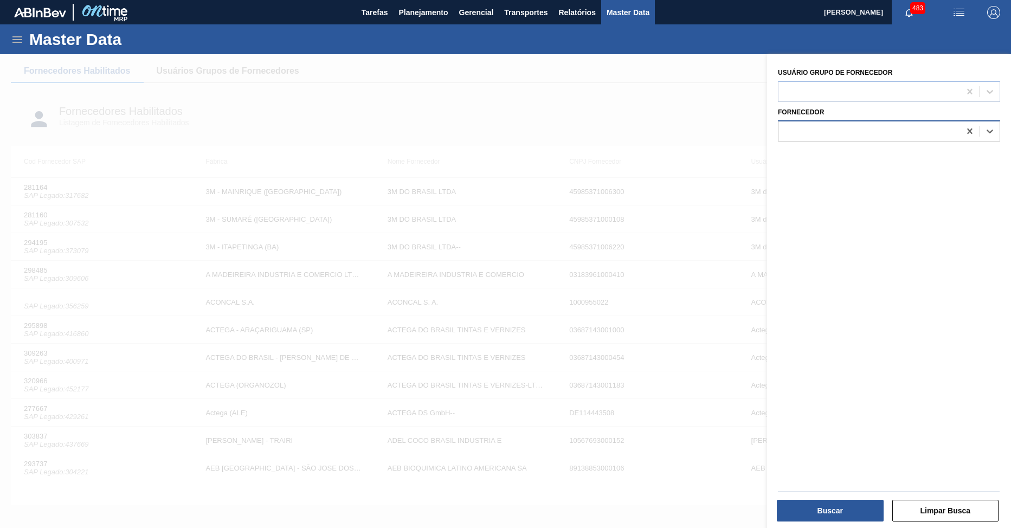
click at [811, 123] on div at bounding box center [869, 131] width 182 height 16
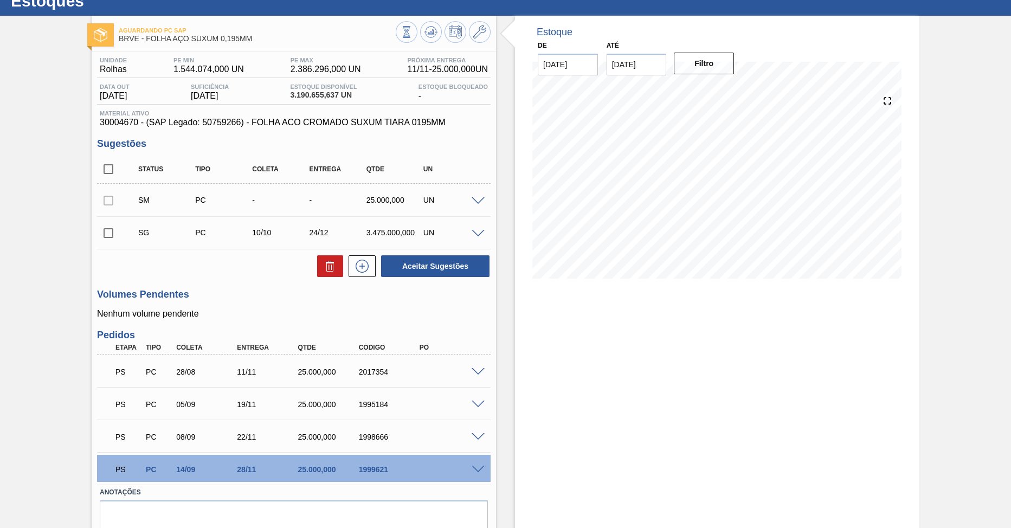
scroll to position [84, 0]
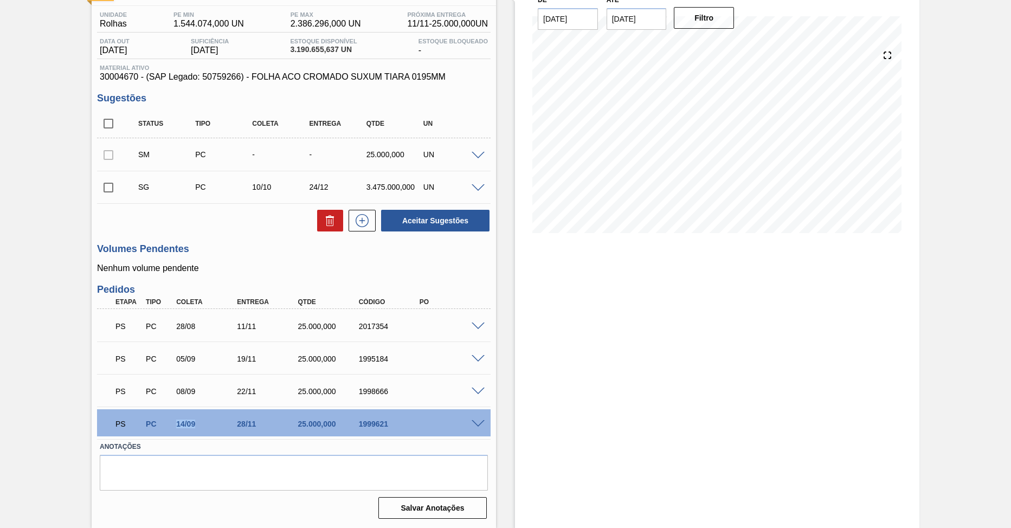
drag, startPoint x: 197, startPoint y: 426, endPoint x: 171, endPoint y: 429, distance: 26.8
click at [171, 429] on div "PS PC 14/09 28/11 25.000,000 1999621" at bounding box center [290, 423] width 365 height 22
click at [481, 326] on span at bounding box center [477, 326] width 13 height 8
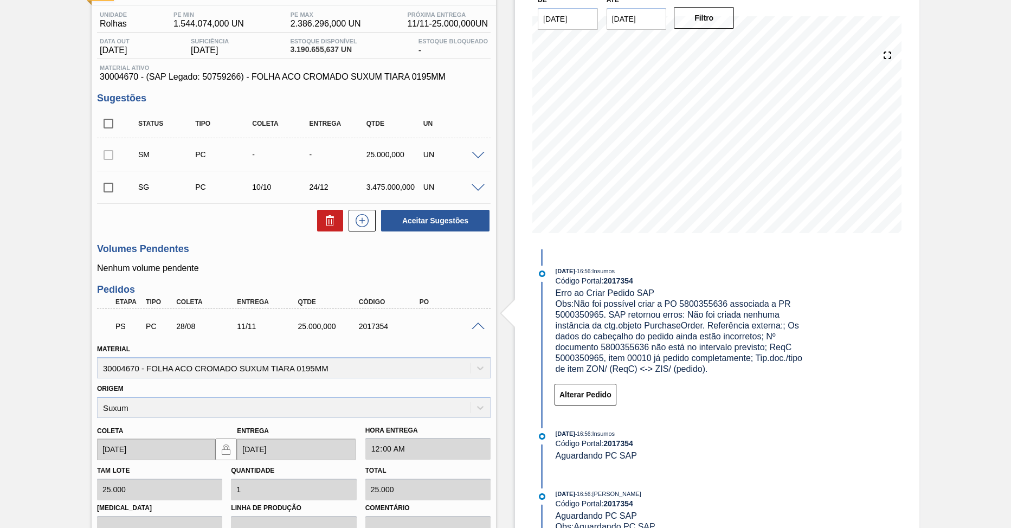
click at [376, 325] on div "2017354" at bounding box center [390, 326] width 68 height 9
click at [375, 324] on div "2017354" at bounding box center [390, 326] width 68 height 9
copy div "2017354"
drag, startPoint x: 683, startPoint y: 306, endPoint x: 727, endPoint y: 307, distance: 43.9
click at [727, 307] on span "Obs: Não foi possível criar a PO 5800355636 associada a PR 5000350965. SAP reto…" at bounding box center [679, 336] width 249 height 74
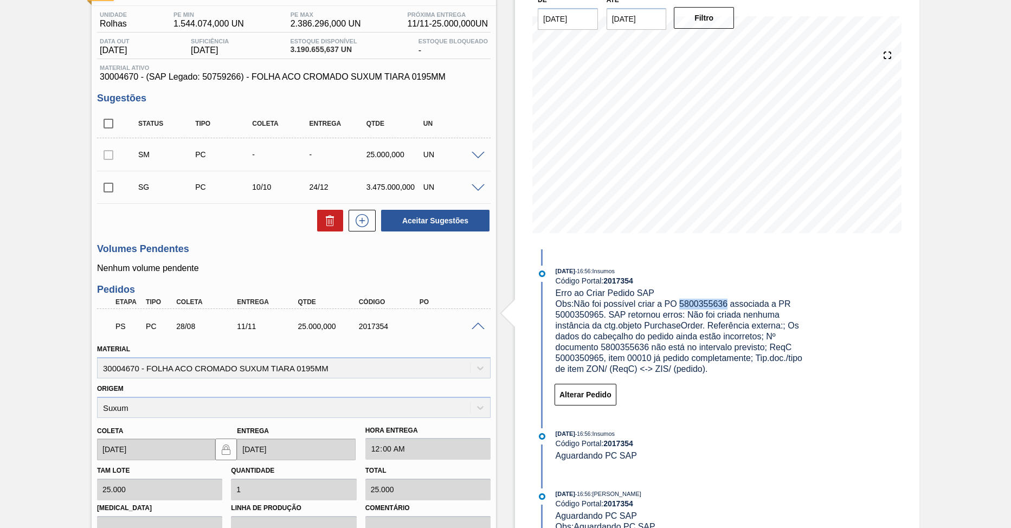
copy span "5800355636"
click at [410, 332] on div "PS PC 28/08 11/11 25.000,000 2017354" at bounding box center [290, 325] width 365 height 22
click at [374, 327] on div "2017354" at bounding box center [390, 326] width 68 height 9
copy div "2017354"
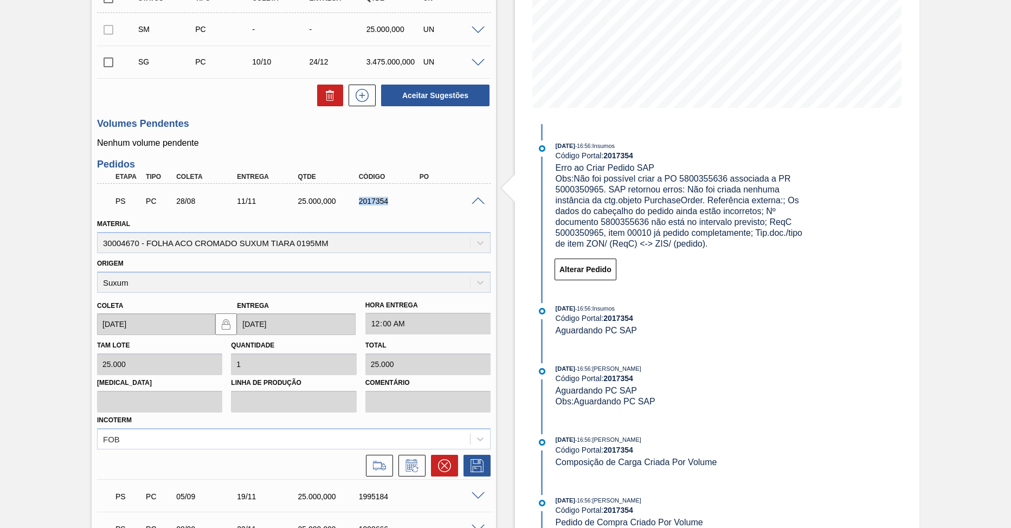
scroll to position [347, 0]
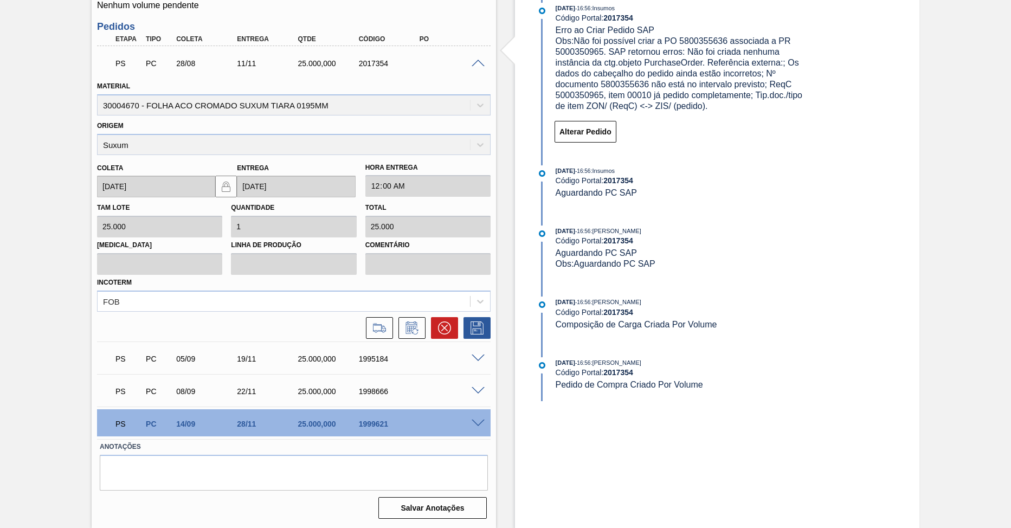
click at [480, 62] on span at bounding box center [477, 64] width 13 height 8
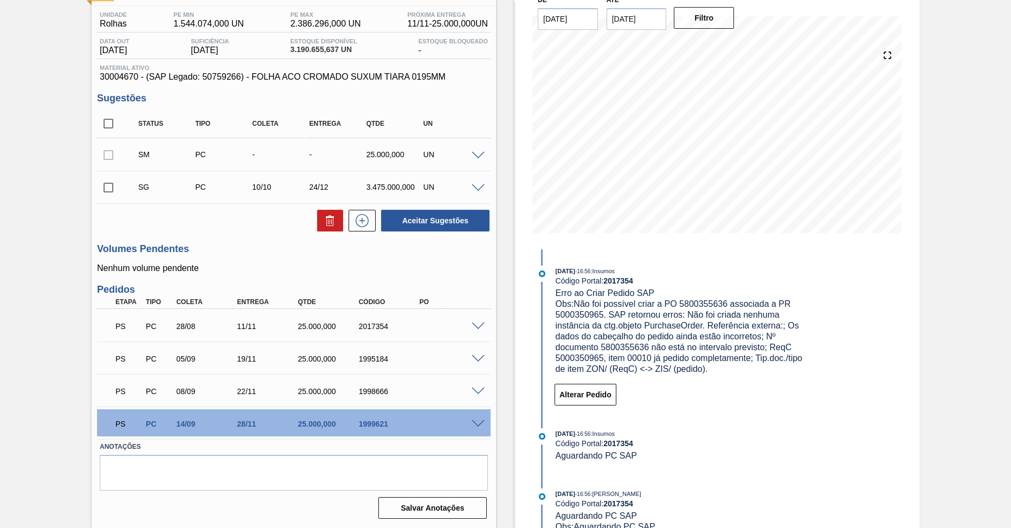
click at [475, 327] on span at bounding box center [477, 326] width 13 height 8
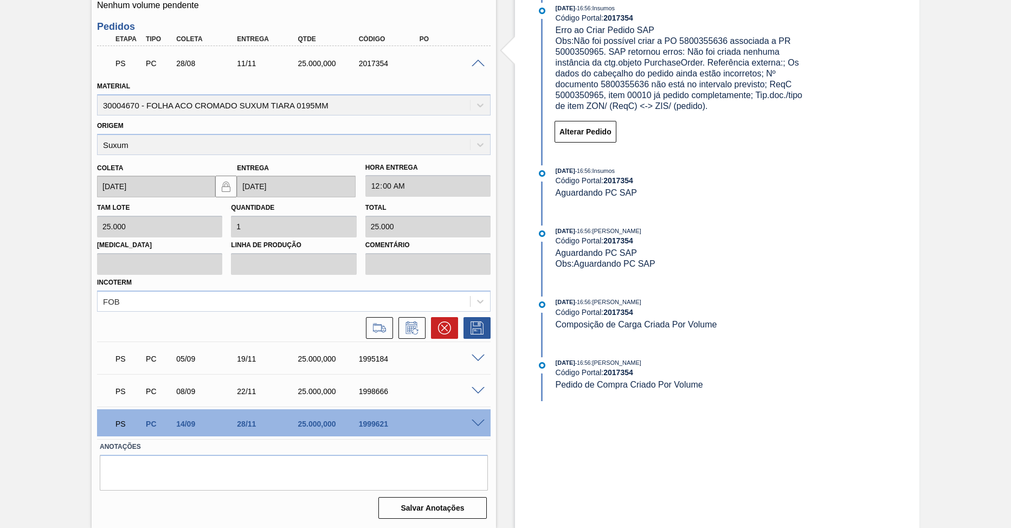
click at [370, 60] on div "2017354" at bounding box center [390, 63] width 68 height 9
